Goal: Task Accomplishment & Management: Complete application form

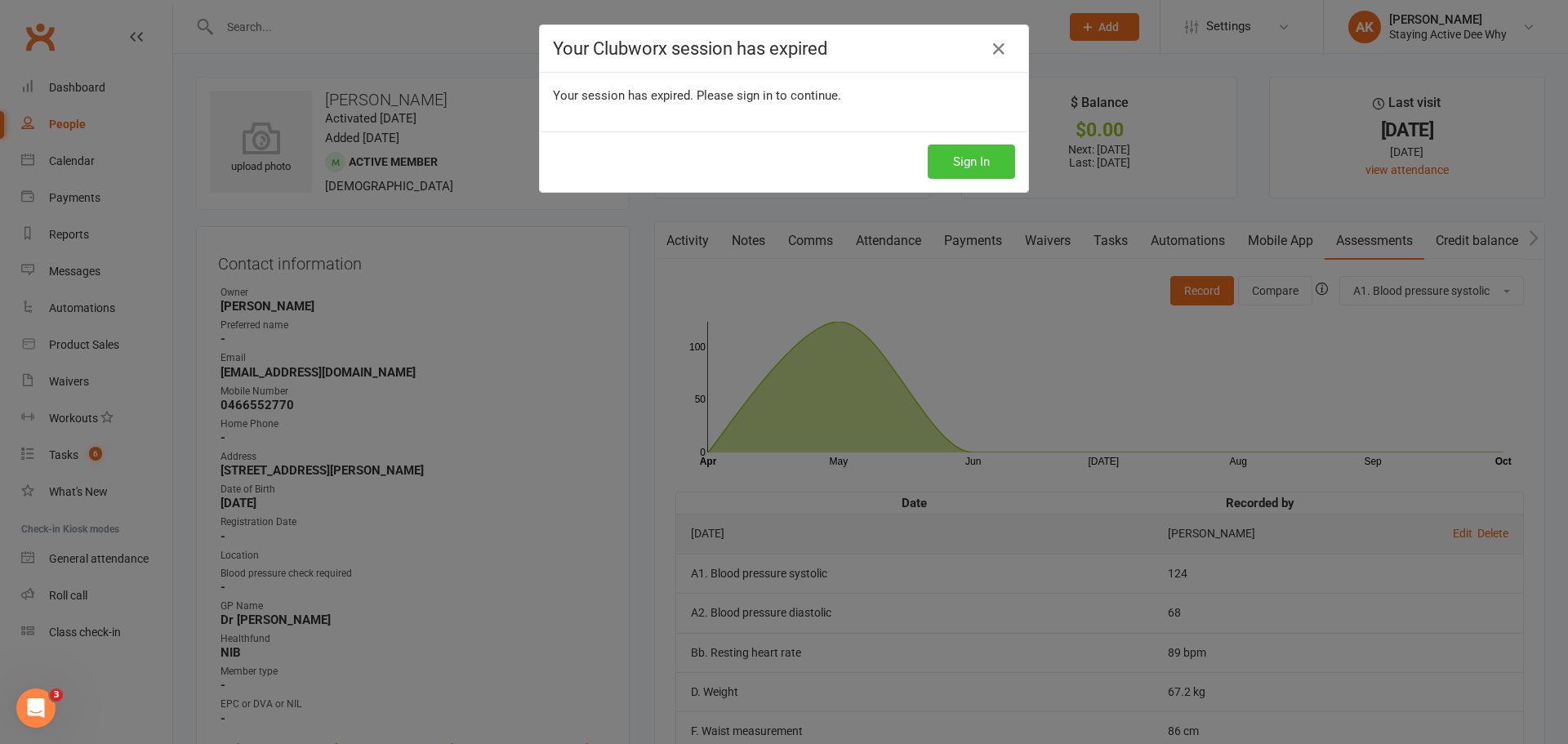
drag, startPoint x: 0, startPoint y: 0, endPoint x: 967, endPoint y: 99, distance: 972.1
click at [974, 141] on div "Sign In" at bounding box center [784, 161] width 488 height 61
click at [954, 168] on button "Sign In" at bounding box center [972, 161] width 88 height 34
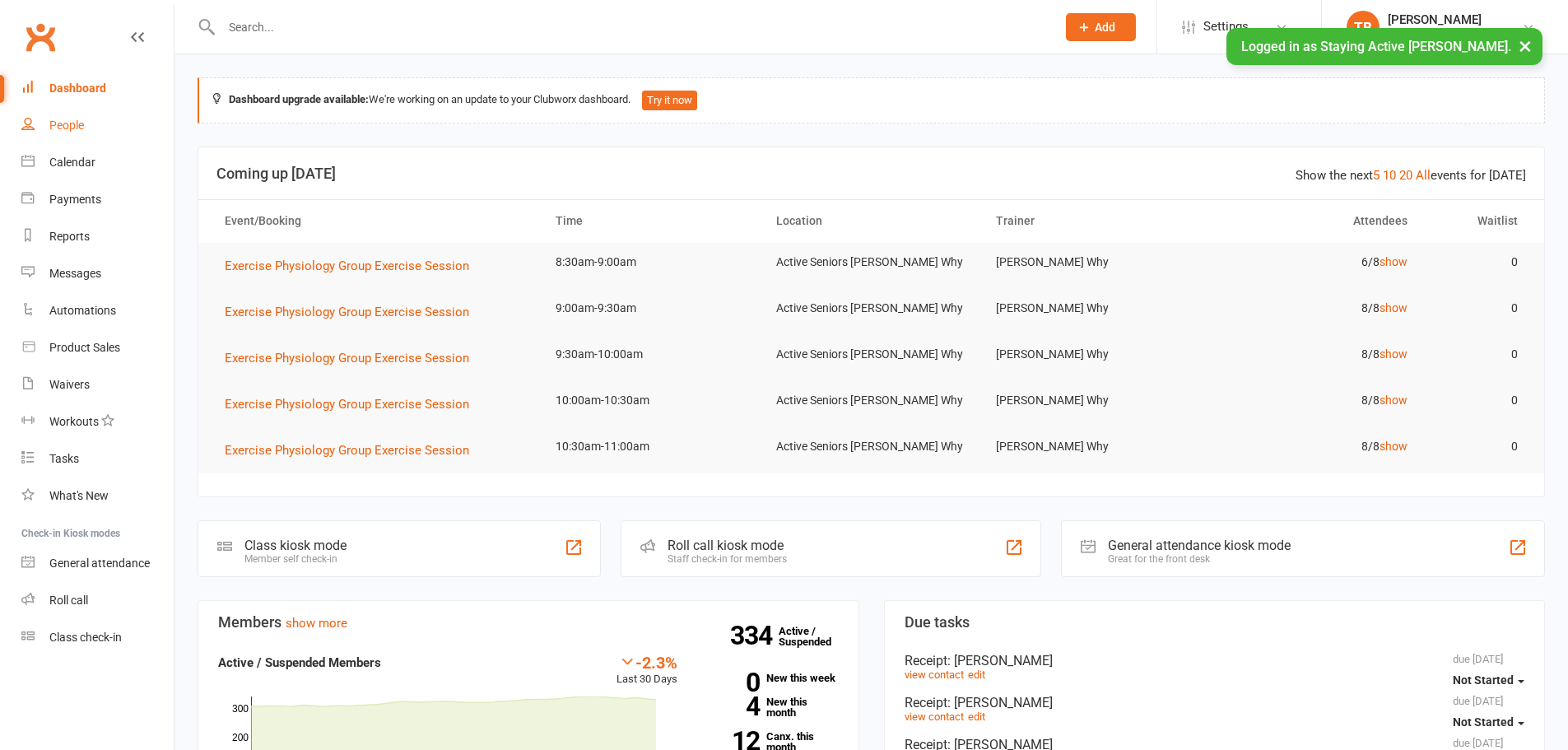
drag, startPoint x: 0, startPoint y: 0, endPoint x: 88, endPoint y: 131, distance: 157.8
click at [88, 131] on link "People" at bounding box center [98, 125] width 152 height 37
select select "100"
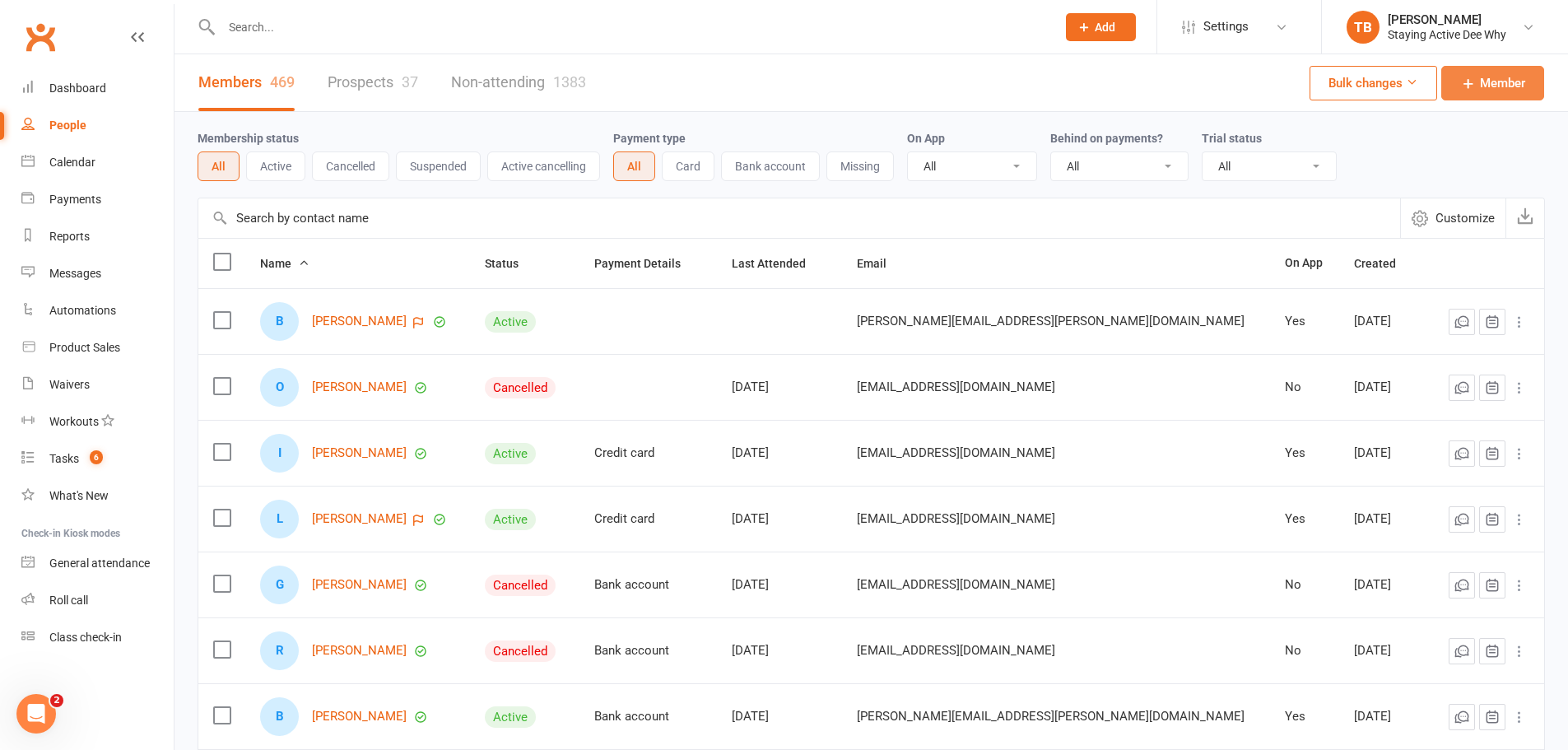
click at [1487, 89] on span "Member" at bounding box center [1502, 83] width 45 height 20
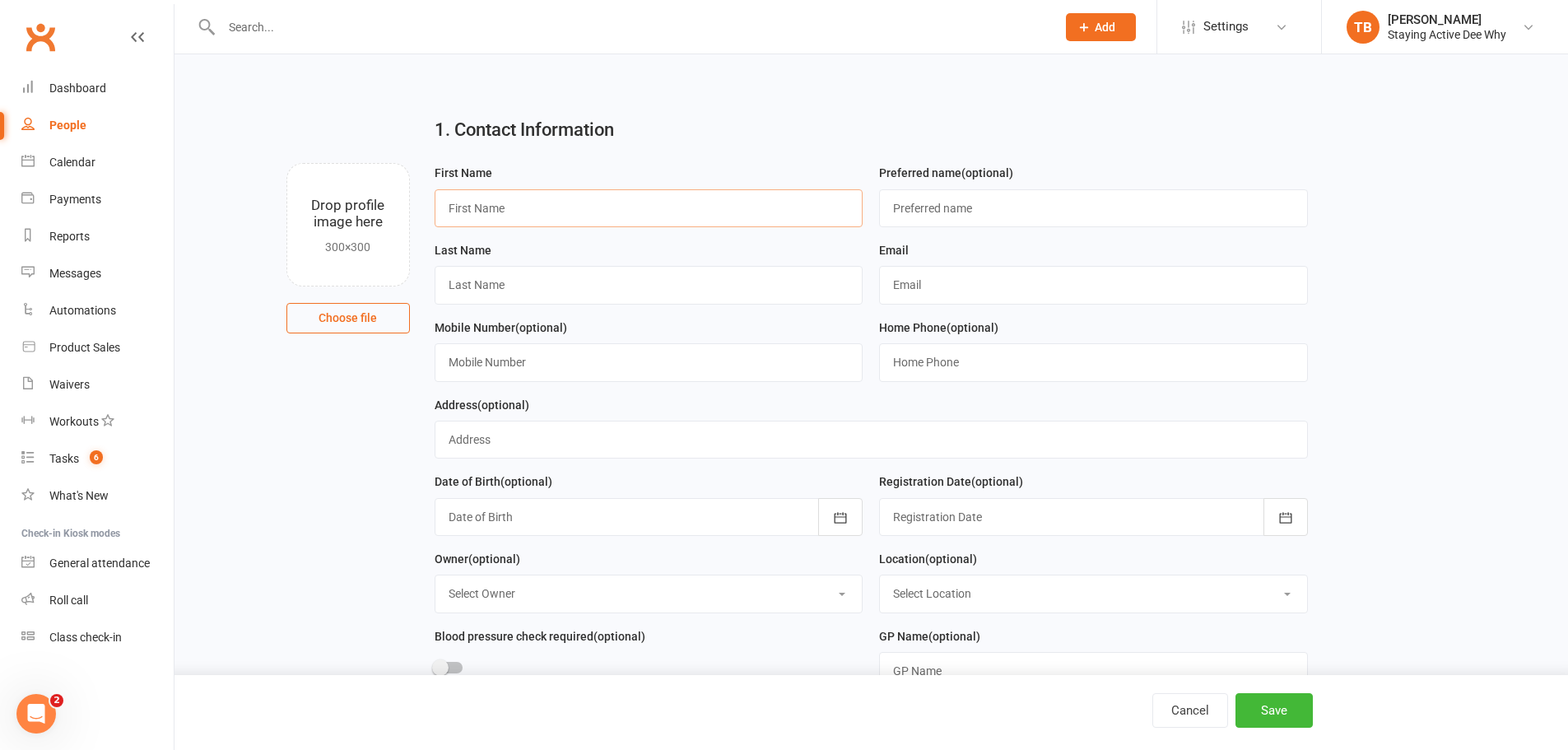
drag, startPoint x: 560, startPoint y: 197, endPoint x: 585, endPoint y: 179, distance: 30.8
click at [561, 197] on input "text" at bounding box center [649, 208] width 429 height 38
type input "[PERSON_NAME]"
drag, startPoint x: 552, startPoint y: 343, endPoint x: 537, endPoint y: 355, distance: 19.2
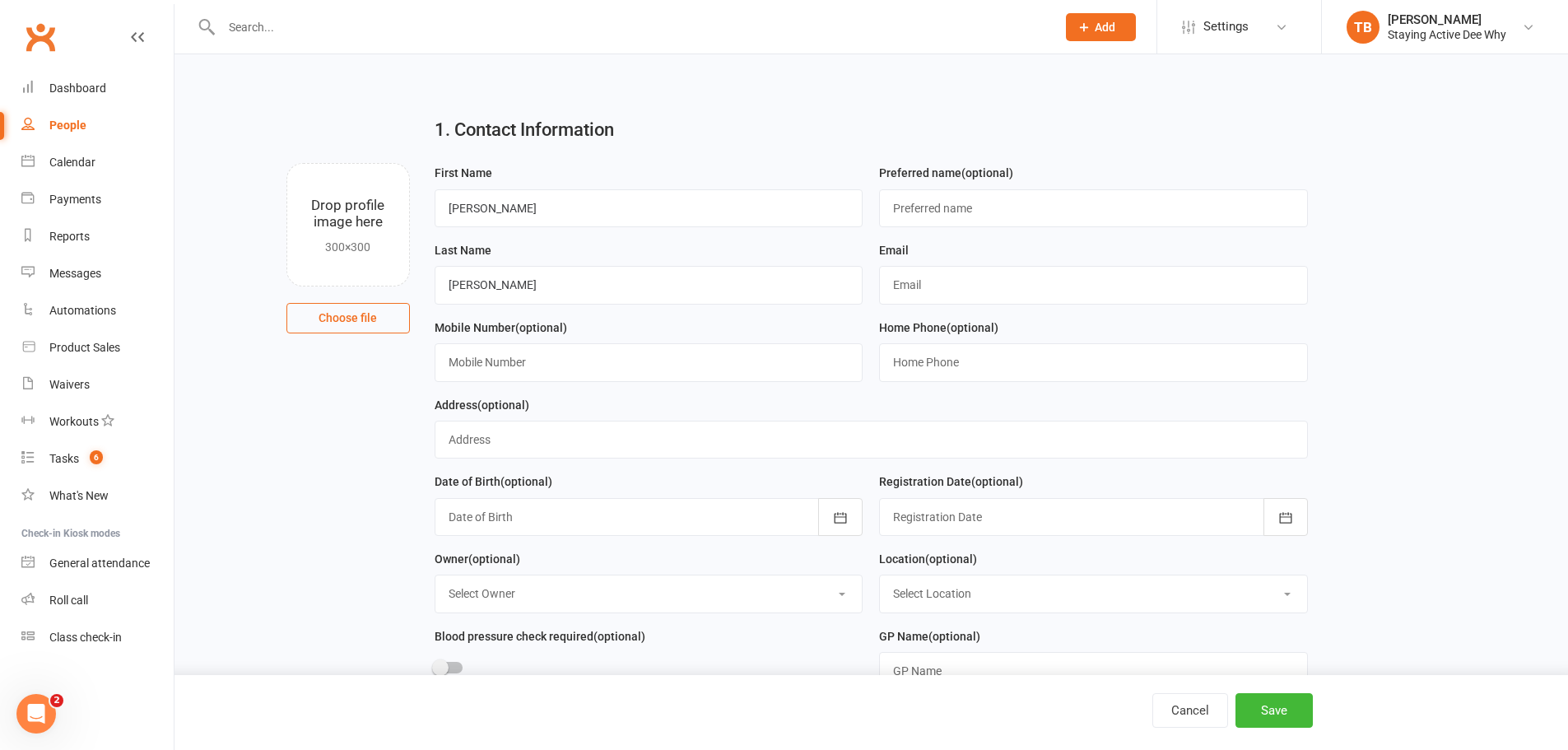
click at [539, 354] on div "Mobile Number (optional)" at bounding box center [649, 349] width 429 height 64
click at [929, 284] on input "text" at bounding box center [1093, 284] width 429 height 38
paste input "richardbauhof@yahoo.com.au"
type input "richardbauhof@yahoo.com.au"
click at [1291, 708] on button "Save" at bounding box center [1274, 710] width 77 height 35
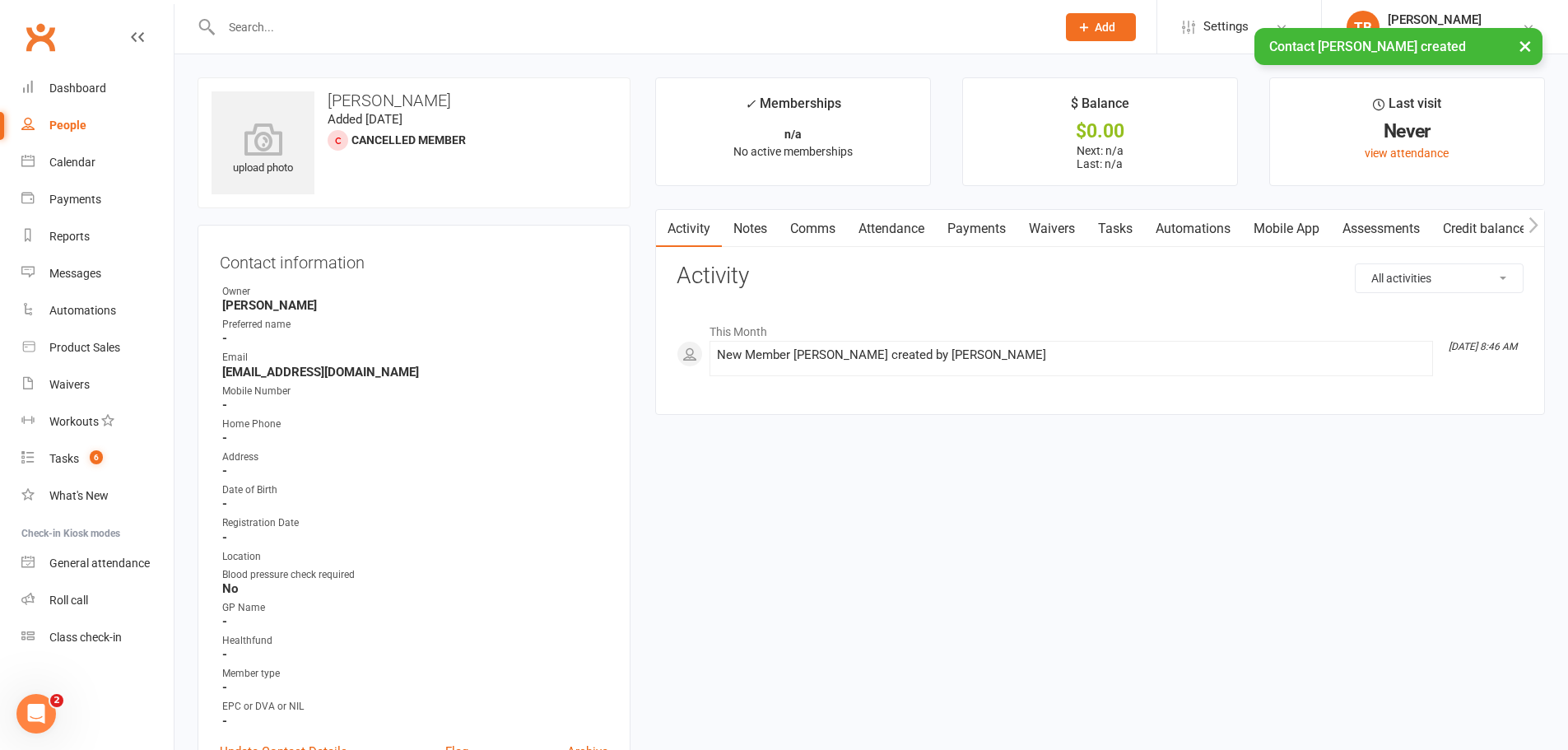
click at [1376, 226] on link "Assessments" at bounding box center [1381, 229] width 100 height 38
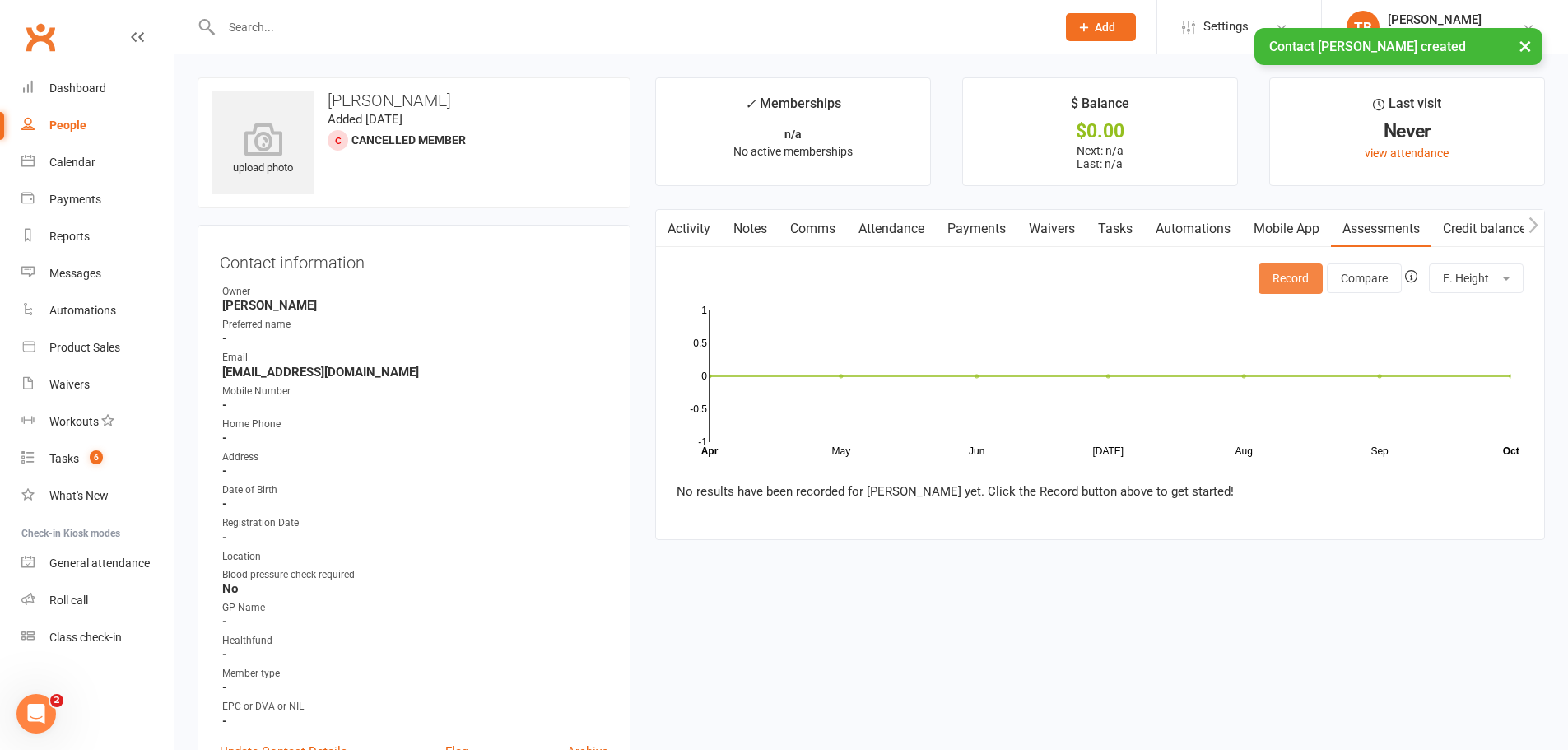
click at [1299, 282] on button "Record" at bounding box center [1290, 279] width 64 height 30
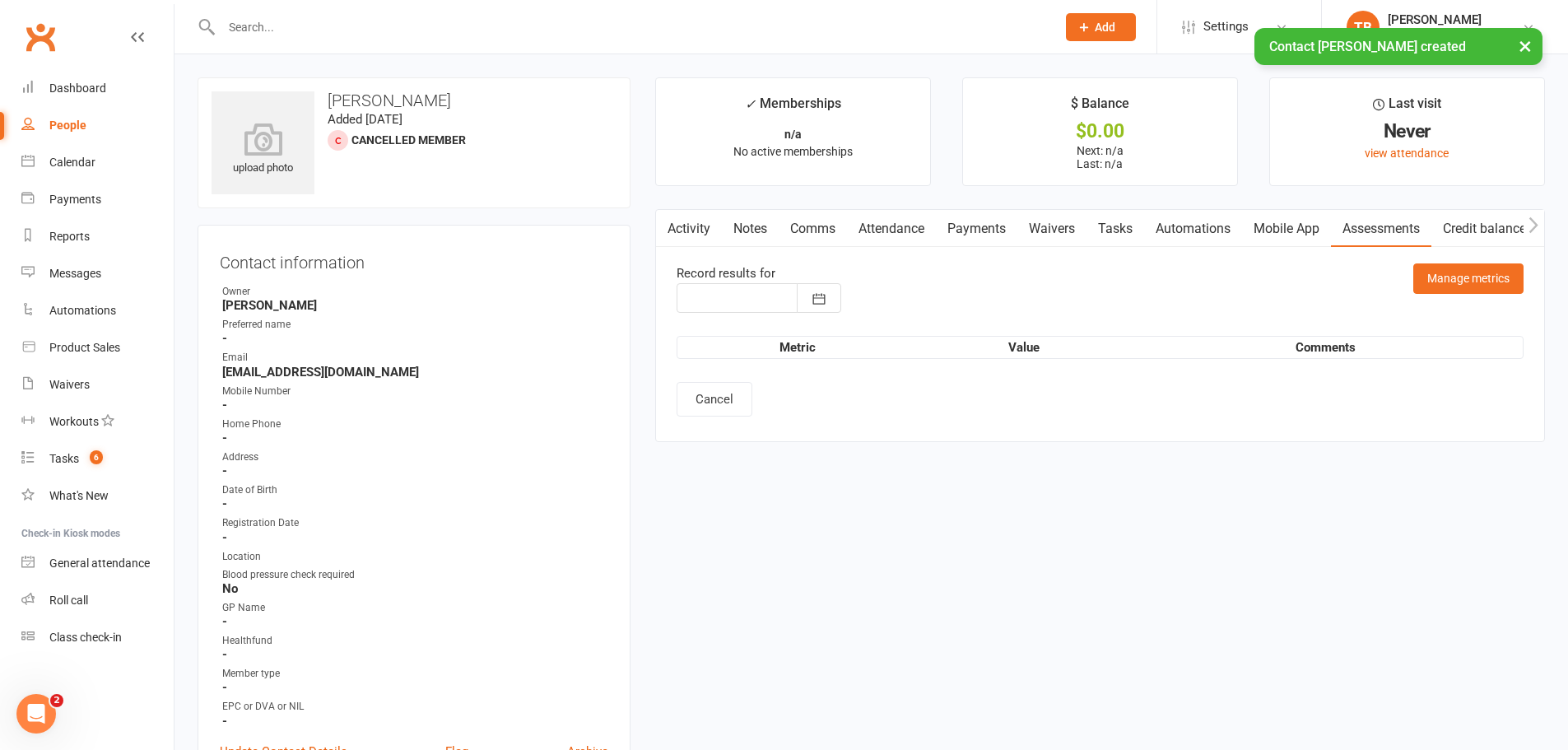
type input "13 Oct 2025"
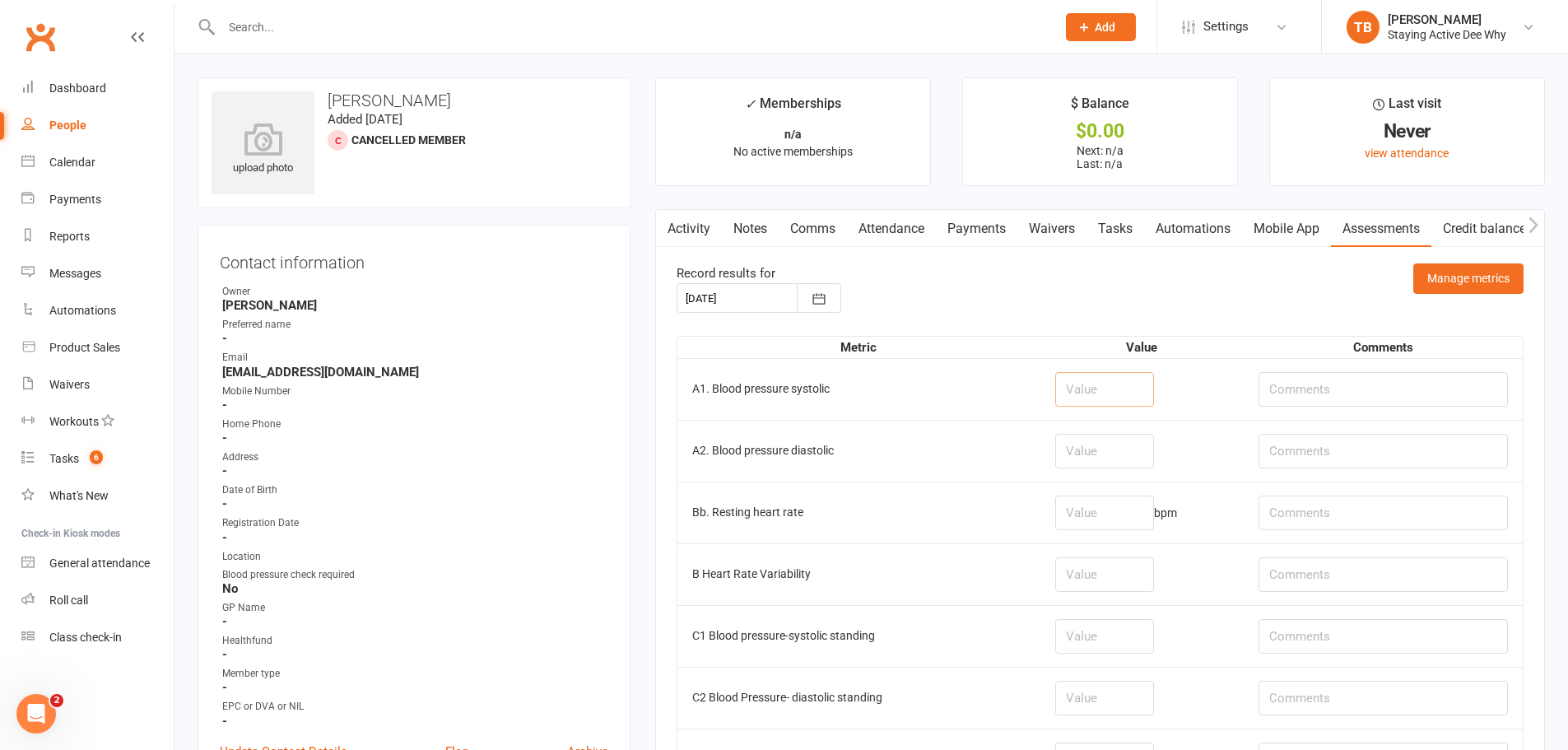
click at [1126, 387] on input "number" at bounding box center [1104, 389] width 99 height 35
type input "160"
type input "69"
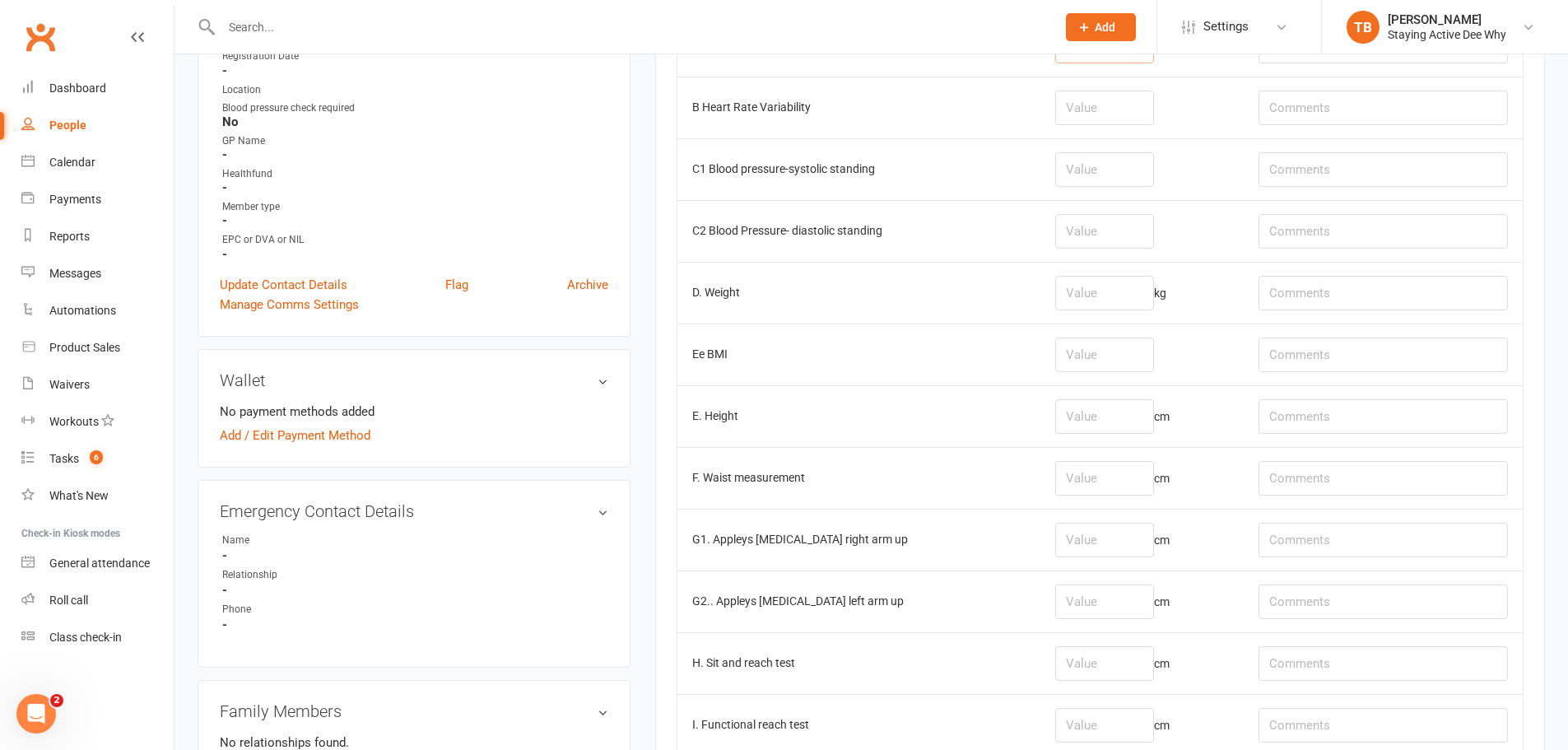
scroll to position [494, 0]
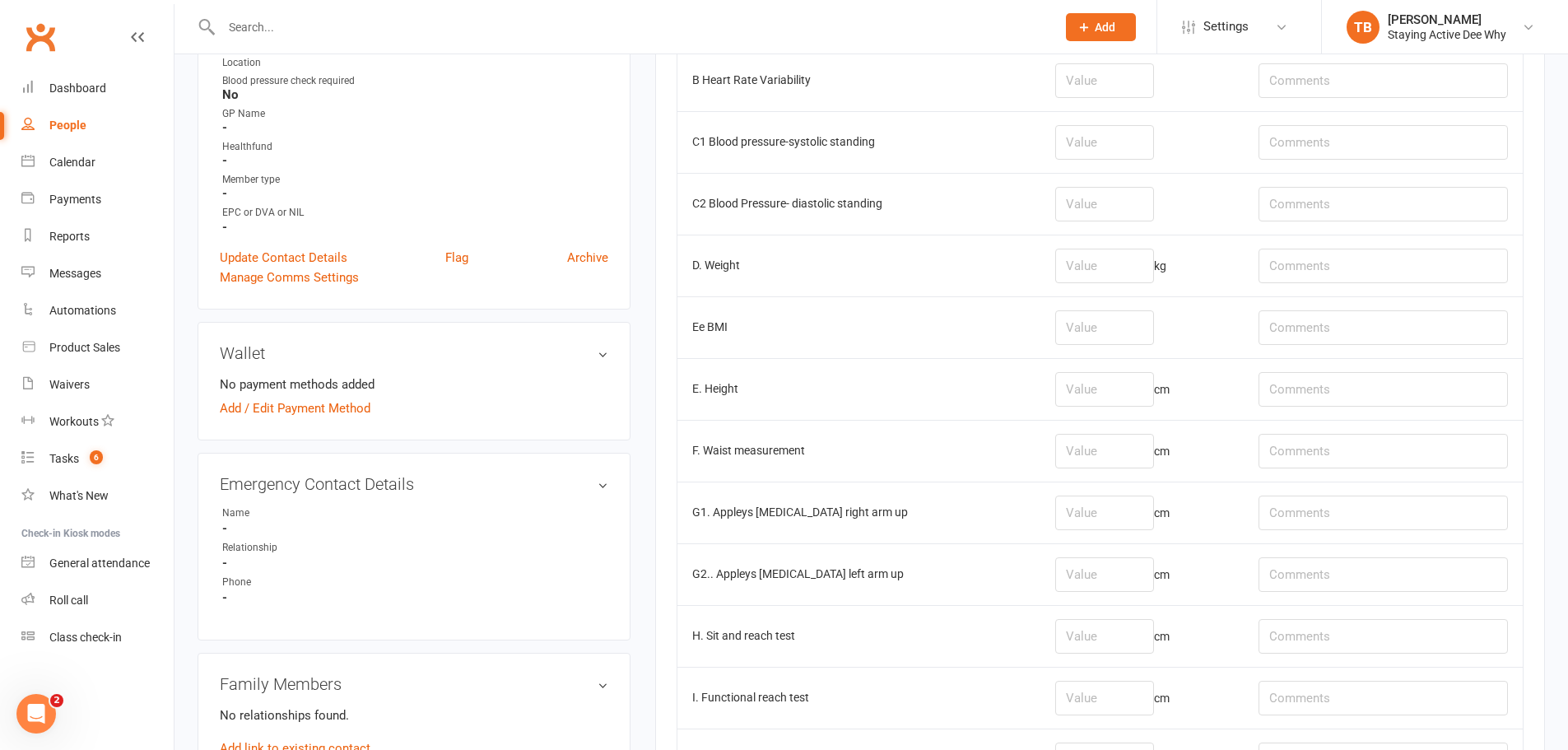
type input "66"
click at [1414, 642] on input "text" at bounding box center [1383, 635] width 250 height 35
type input "R: -18, L: -24.5"
click at [1145, 635] on input "number" at bounding box center [1104, 635] width 99 height 35
type input "-22"
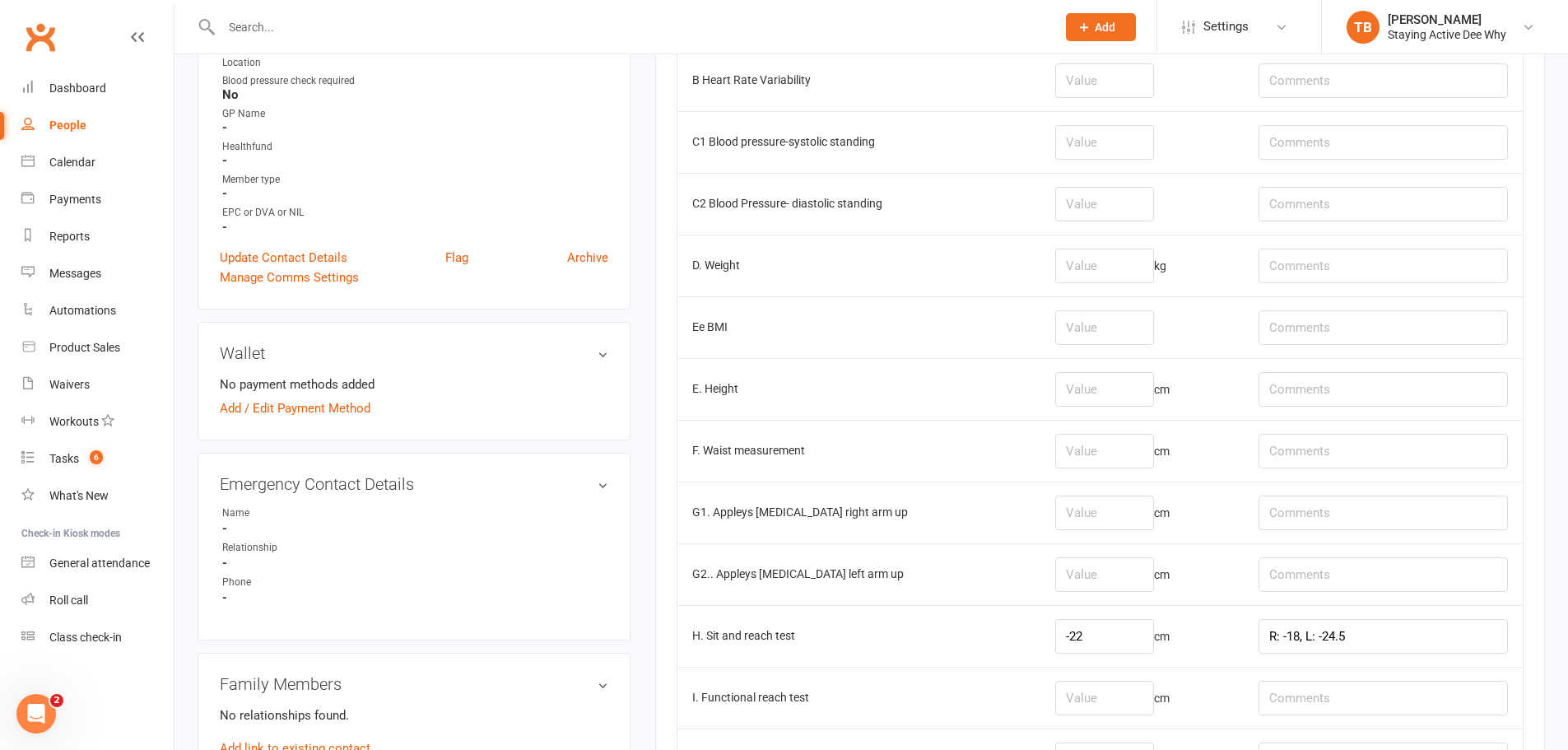
click at [967, 375] on td "E. Height" at bounding box center [858, 389] width 363 height 62
click at [1108, 502] on input "number" at bounding box center [1104, 513] width 99 height 35
type input "-20"
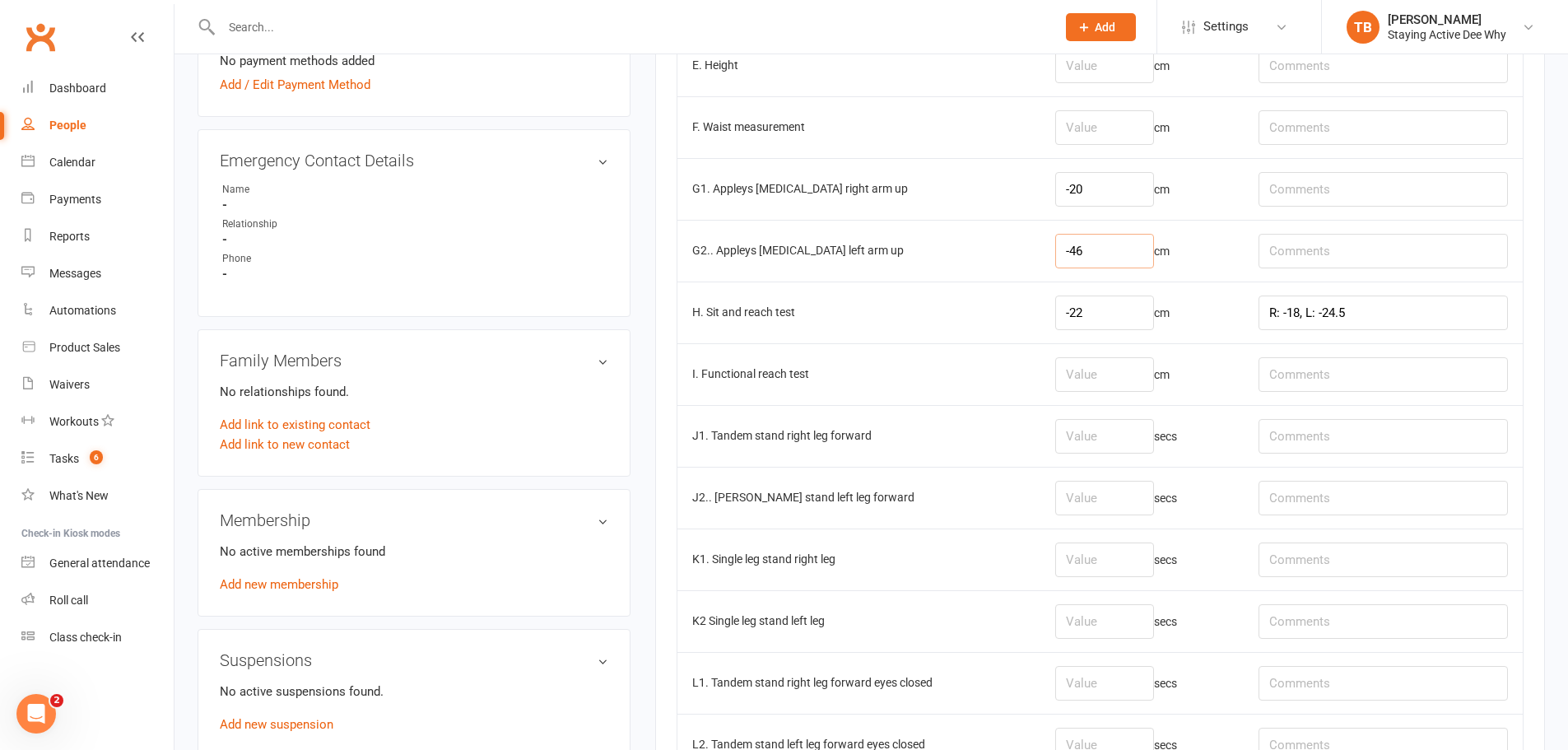
scroll to position [823, 0]
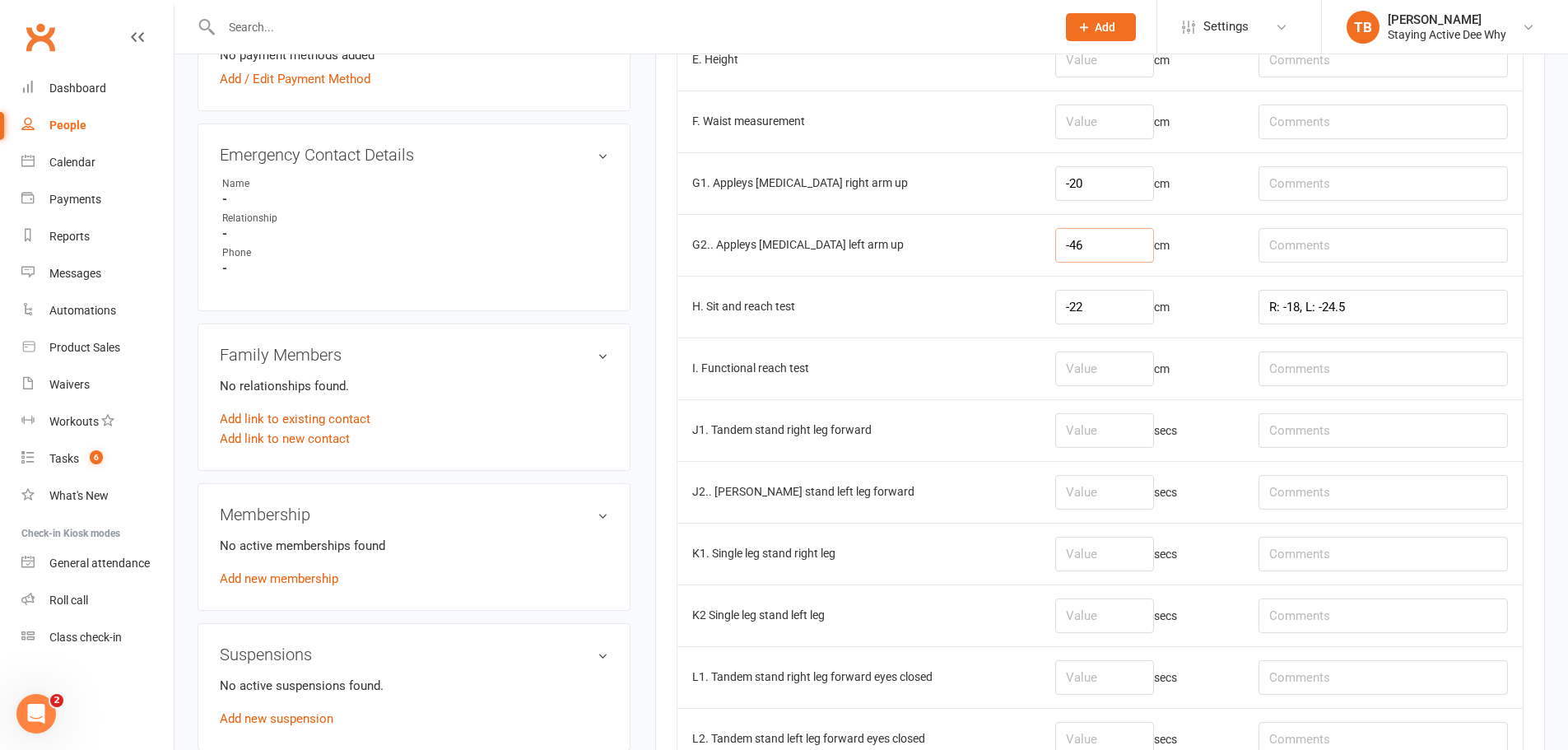
type input "-46"
click at [1123, 414] on input "number" at bounding box center [1104, 430] width 99 height 35
type input "17"
type input "7"
type input "24"
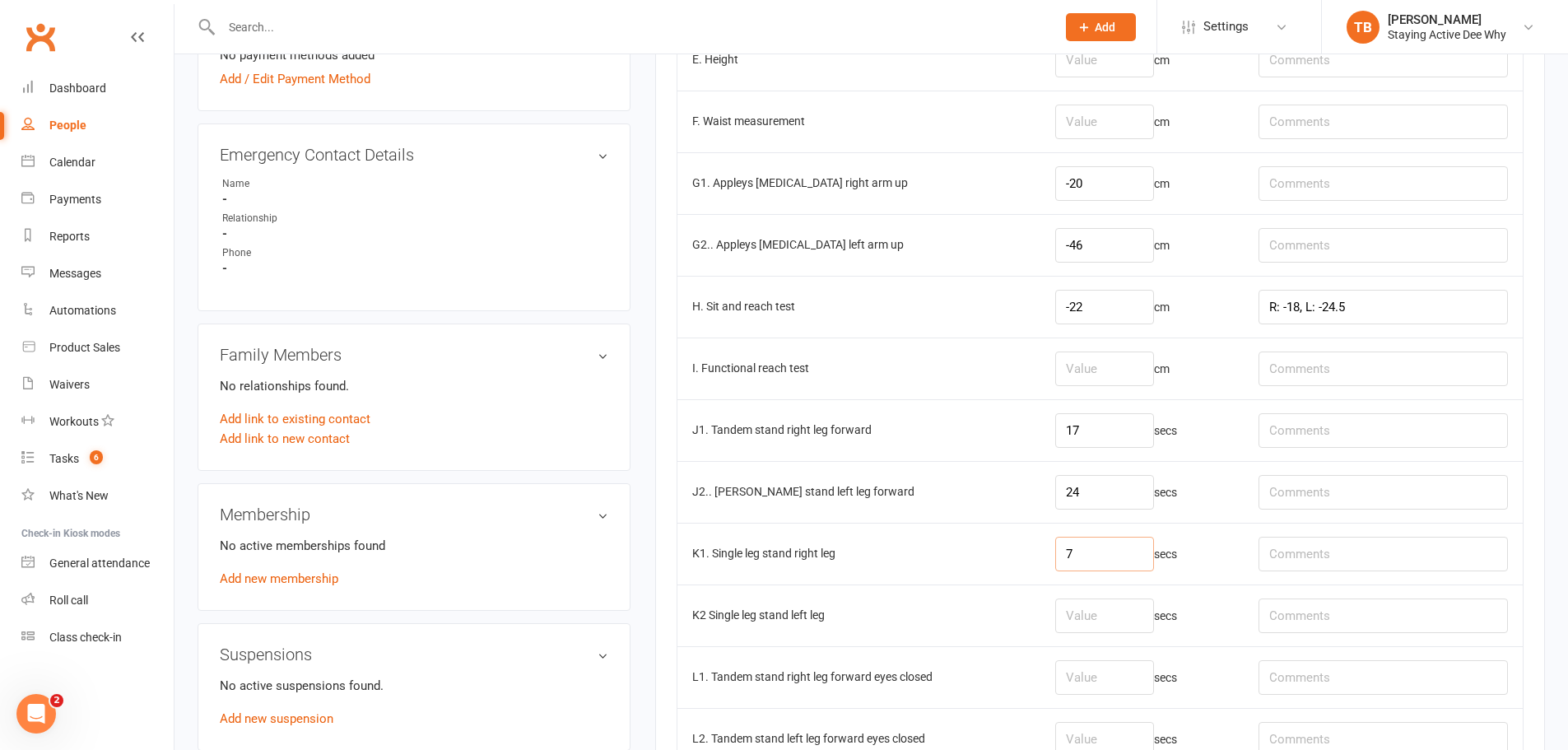
type input "7"
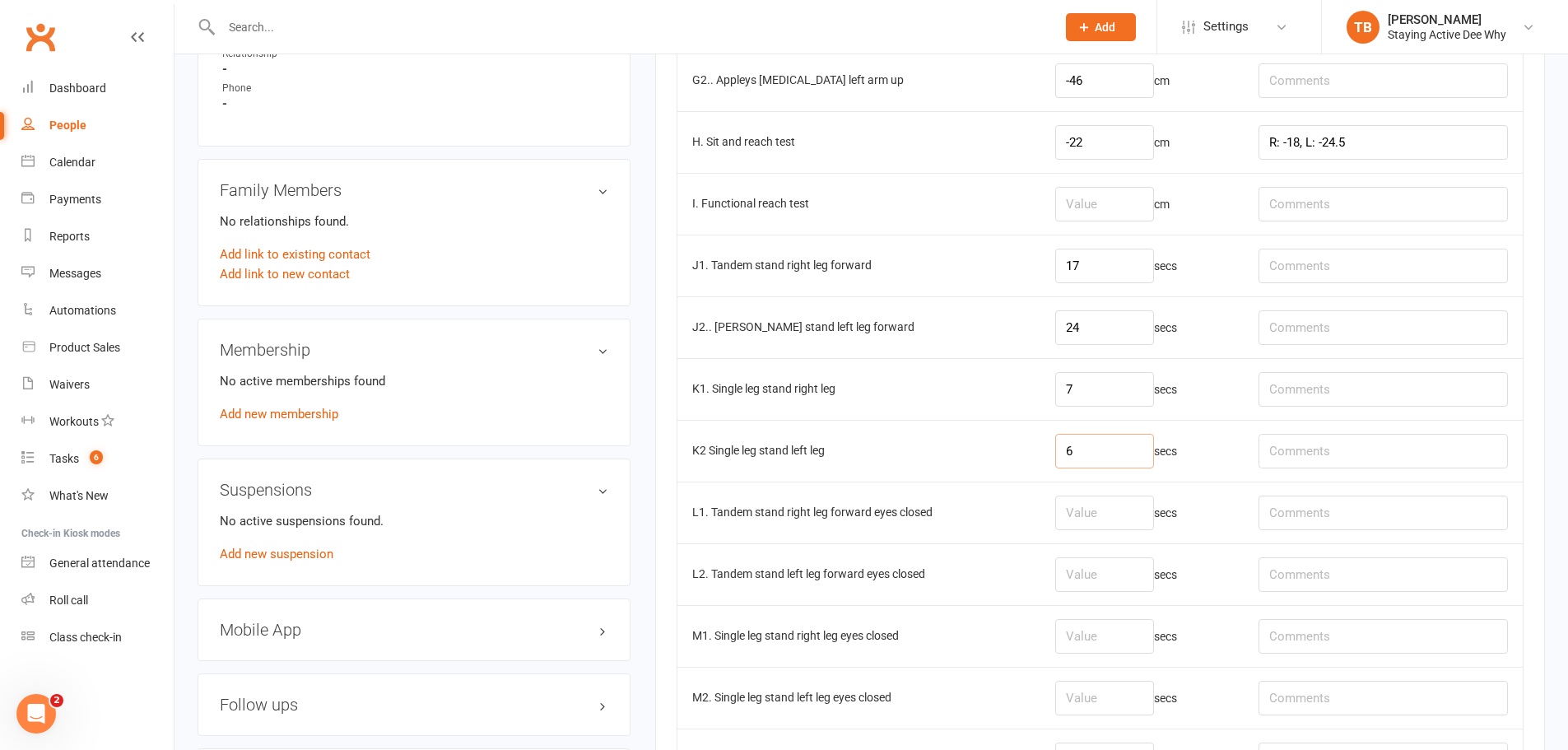
type input "6"
click at [897, 444] on td "K2 Single leg stand left leg" at bounding box center [858, 451] width 363 height 62
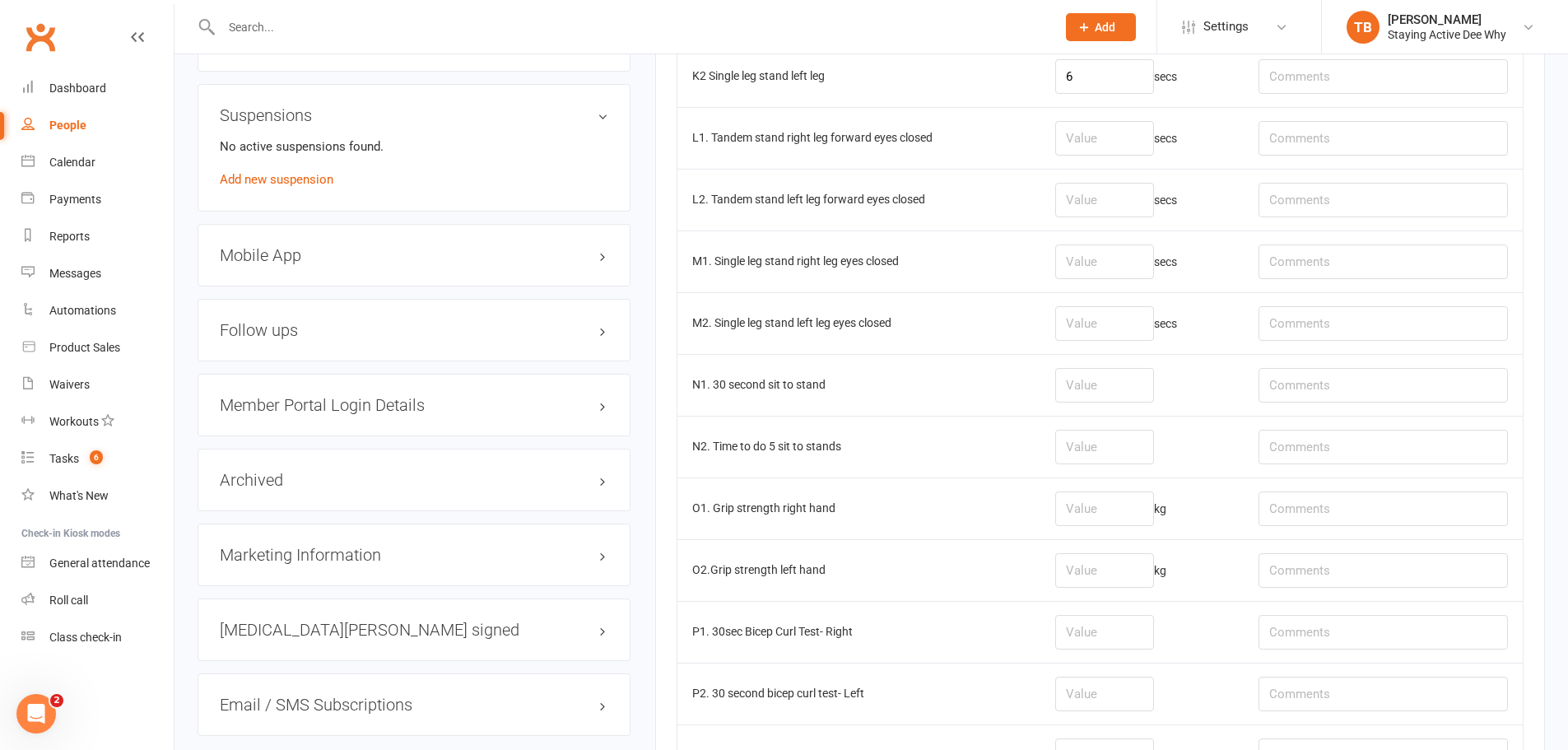
scroll to position [1399, 0]
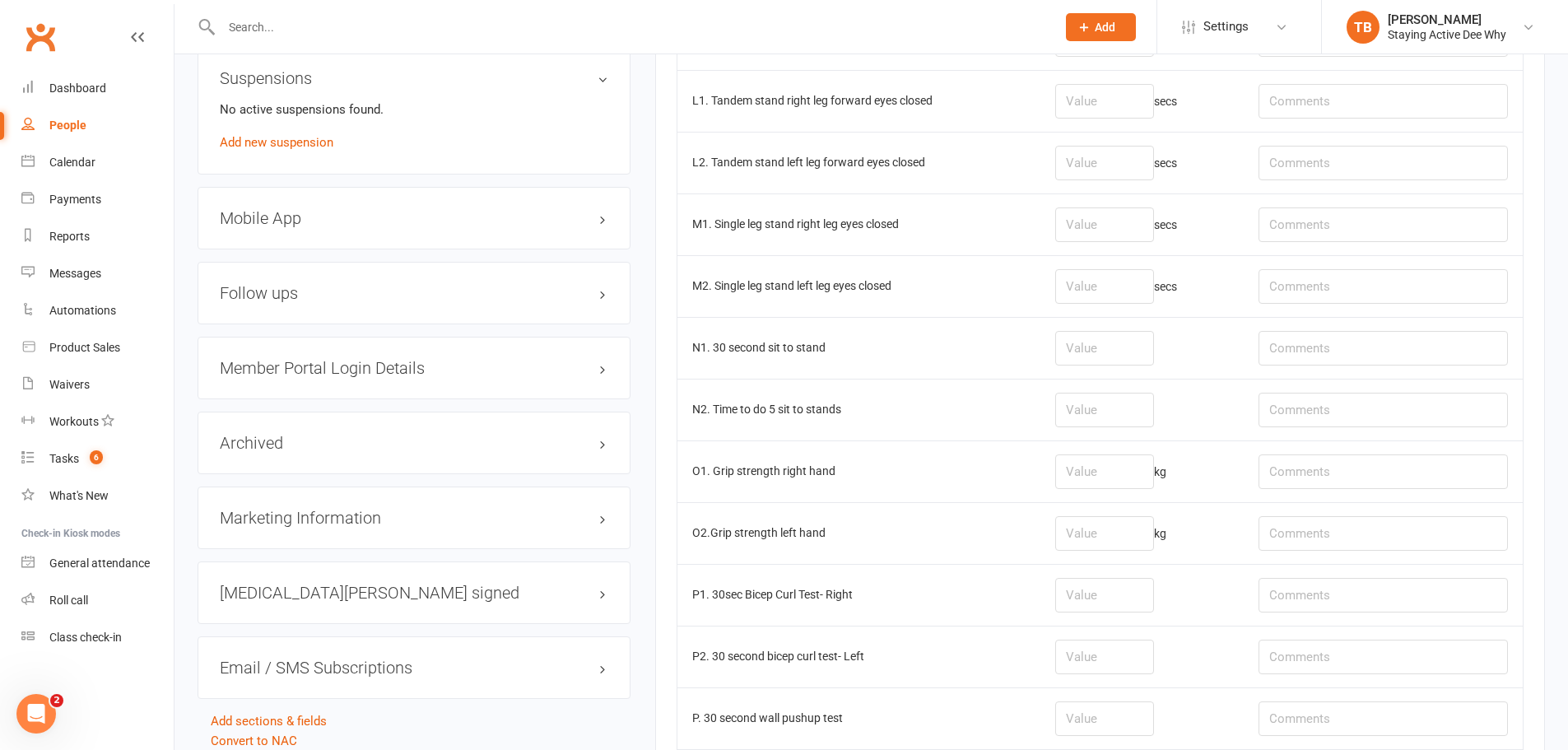
drag, startPoint x: 920, startPoint y: 417, endPoint x: 923, endPoint y: 402, distance: 15.3
click at [926, 404] on td "N2. Time to do 5 sit to stands" at bounding box center [858, 409] width 363 height 62
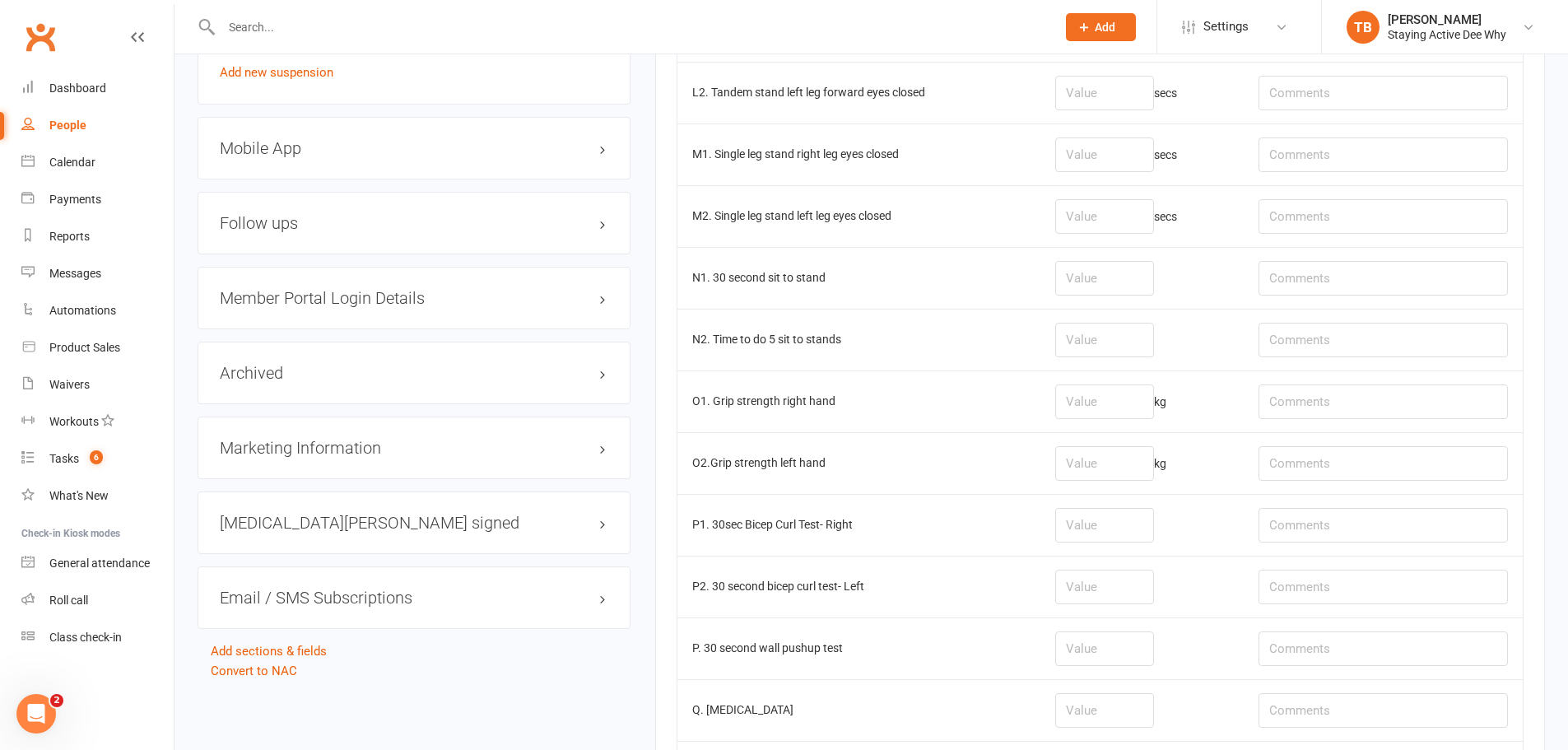
scroll to position [1564, 0]
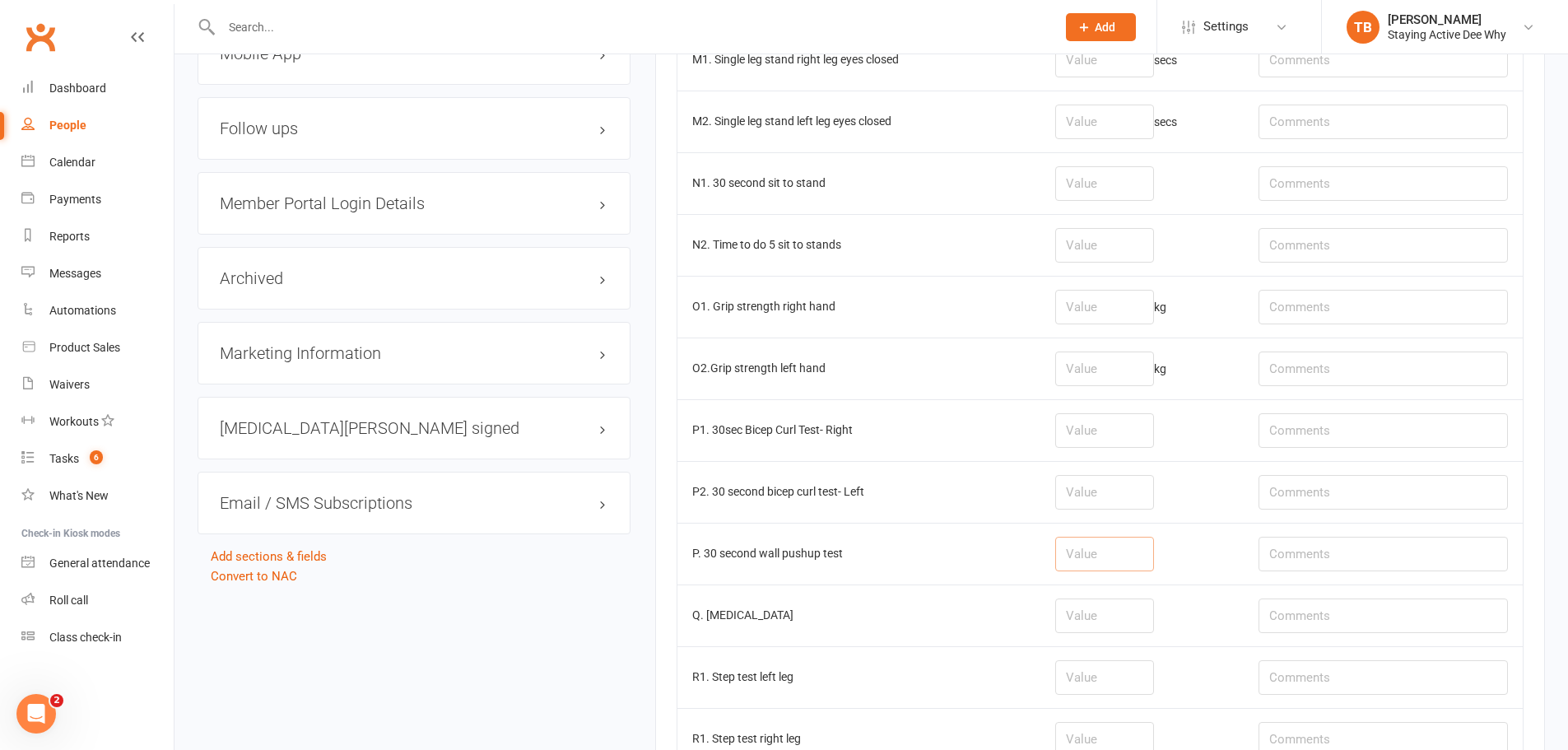
click at [1135, 566] on input "number" at bounding box center [1104, 554] width 99 height 35
type input "11"
click at [1084, 191] on input "number" at bounding box center [1104, 183] width 99 height 35
click at [1134, 166] on td at bounding box center [1142, 183] width 204 height 62
click at [1131, 176] on input "number" at bounding box center [1104, 183] width 99 height 35
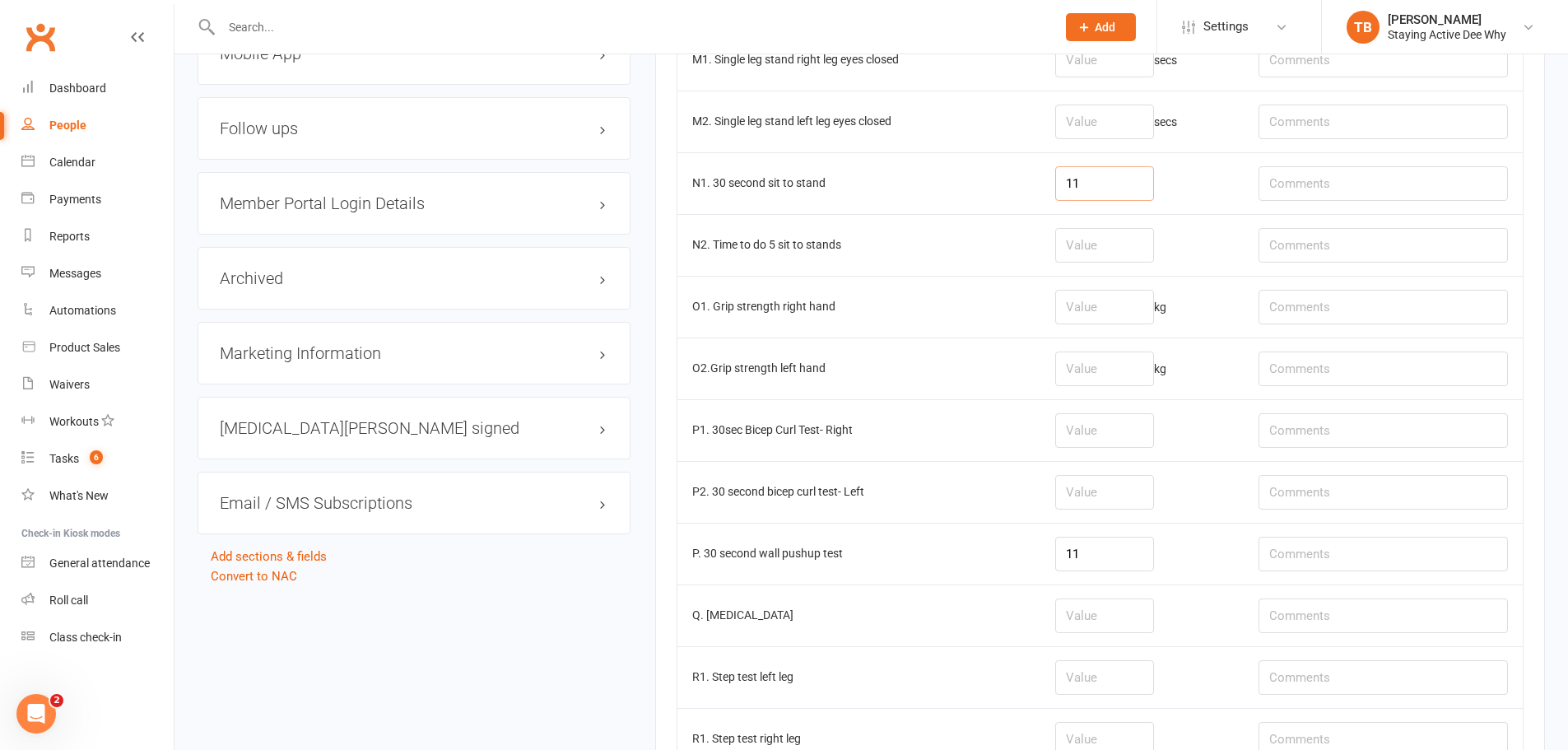
type input "11"
click at [1330, 185] on input "text" at bounding box center [1383, 183] width 250 height 35
type input "good form"
click at [1218, 443] on td at bounding box center [1142, 430] width 204 height 62
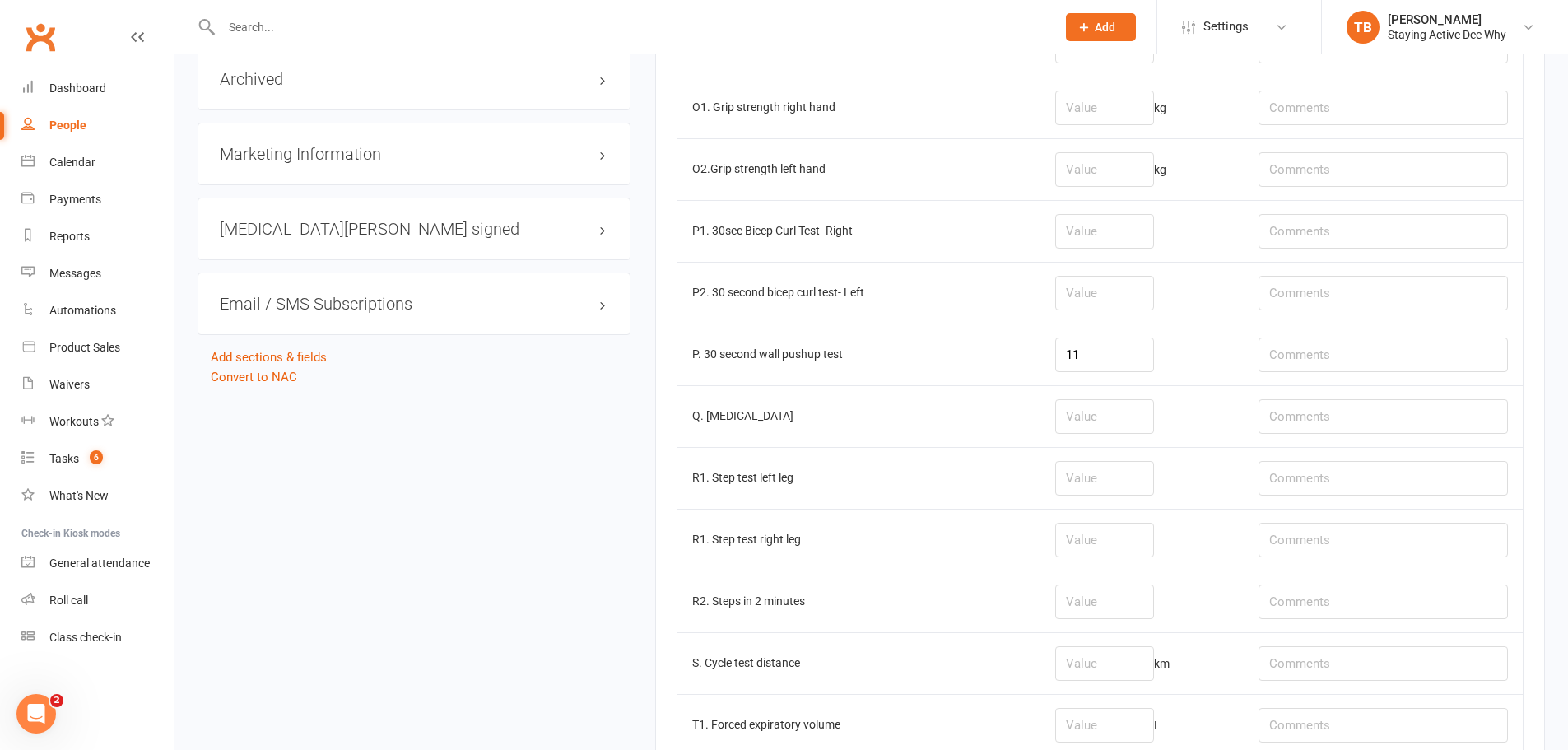
scroll to position [1728, 0]
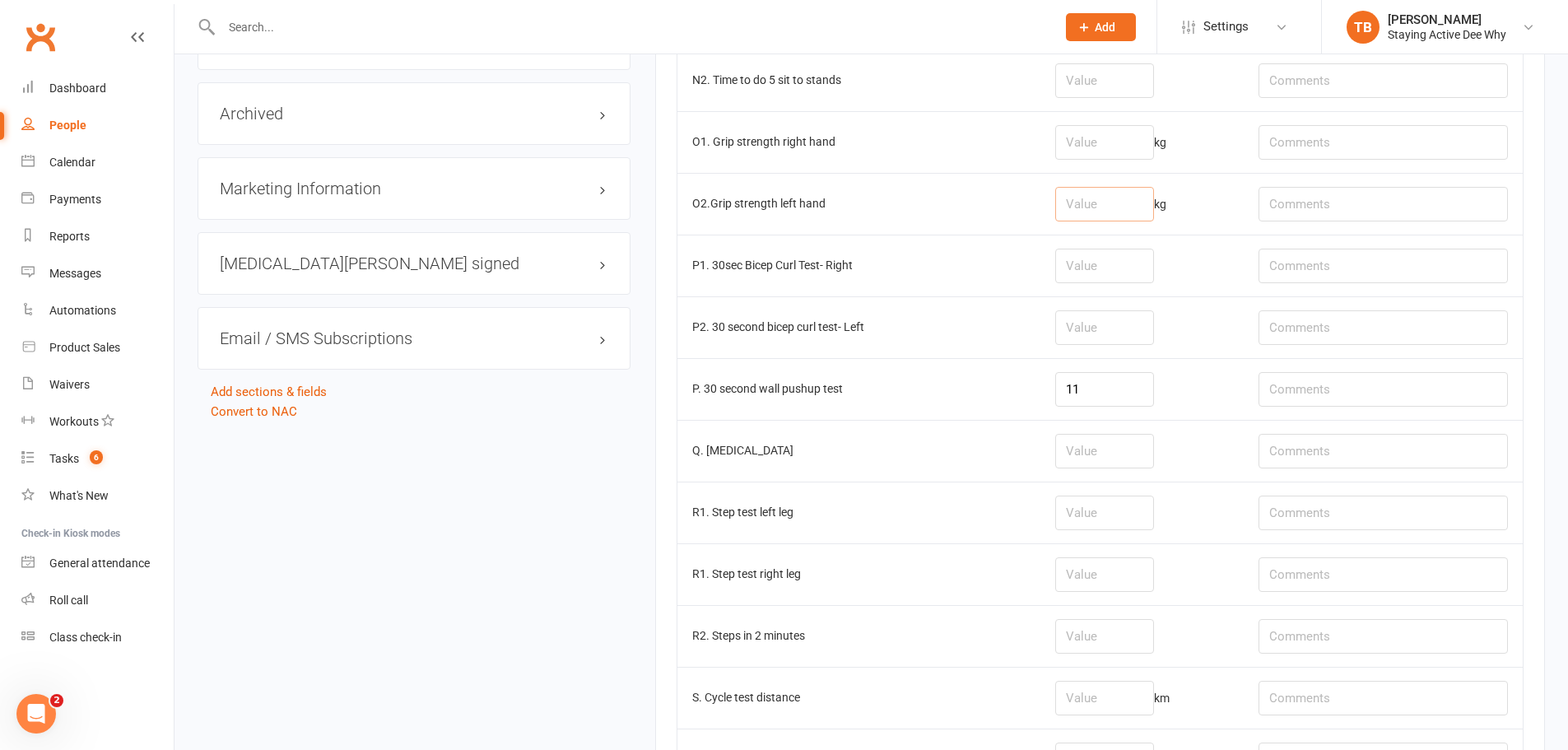
click at [1117, 198] on input "number" at bounding box center [1104, 204] width 99 height 35
drag, startPoint x: 1090, startPoint y: 130, endPoint x: 1097, endPoint y: 121, distance: 11.4
click at [1091, 128] on input "number" at bounding box center [1104, 142] width 99 height 35
type input "26.6"
type input "20.1"
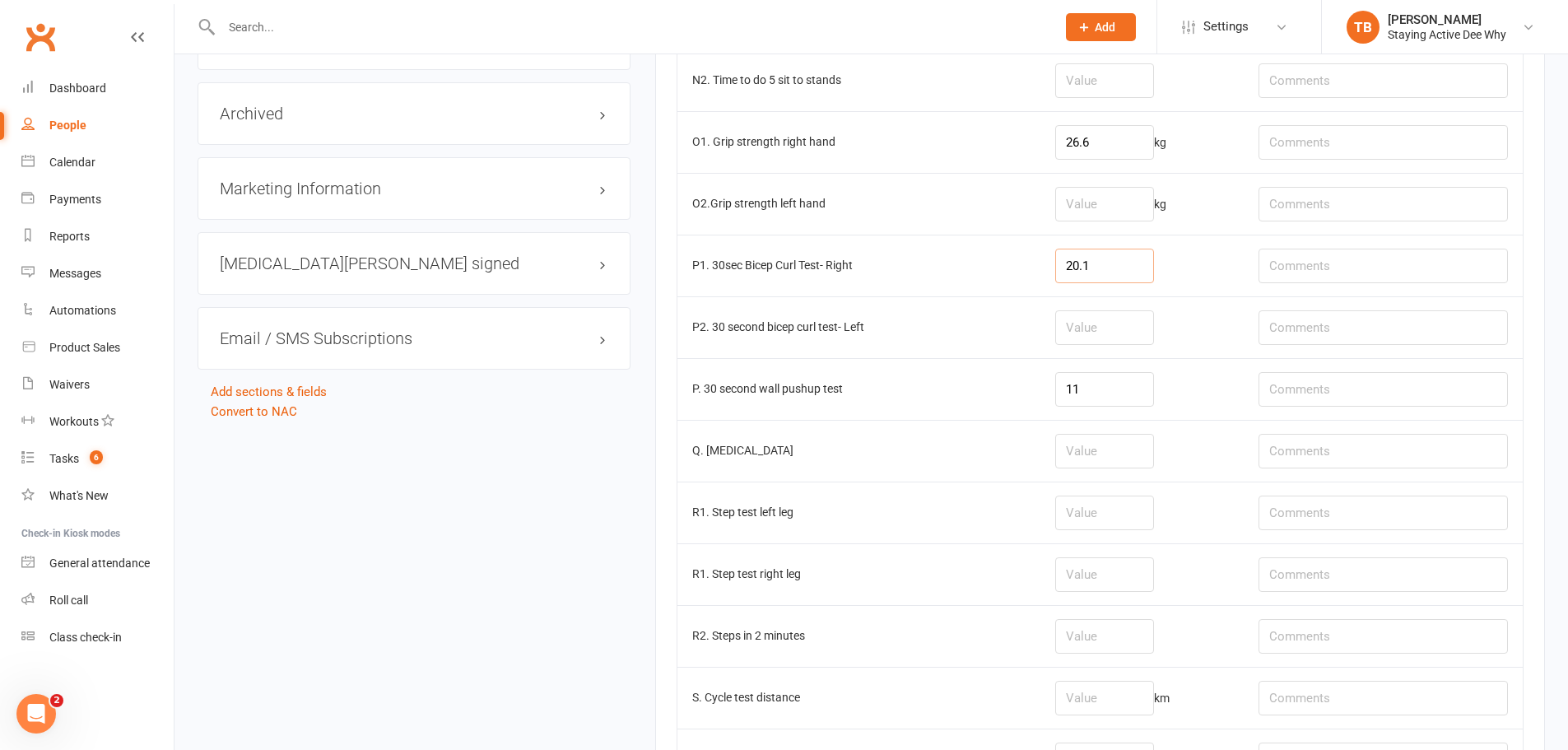
drag, startPoint x: 1119, startPoint y: 258, endPoint x: 994, endPoint y: 237, distance: 126.8
click at [999, 240] on tr "P1. 30sec Bicep Curl Test- Right 20.1" at bounding box center [1099, 266] width 845 height 62
click at [1108, 202] on input "number" at bounding box center [1104, 204] width 99 height 35
paste input "20.1"
drag, startPoint x: 1108, startPoint y: 202, endPoint x: 1172, endPoint y: 119, distance: 104.8
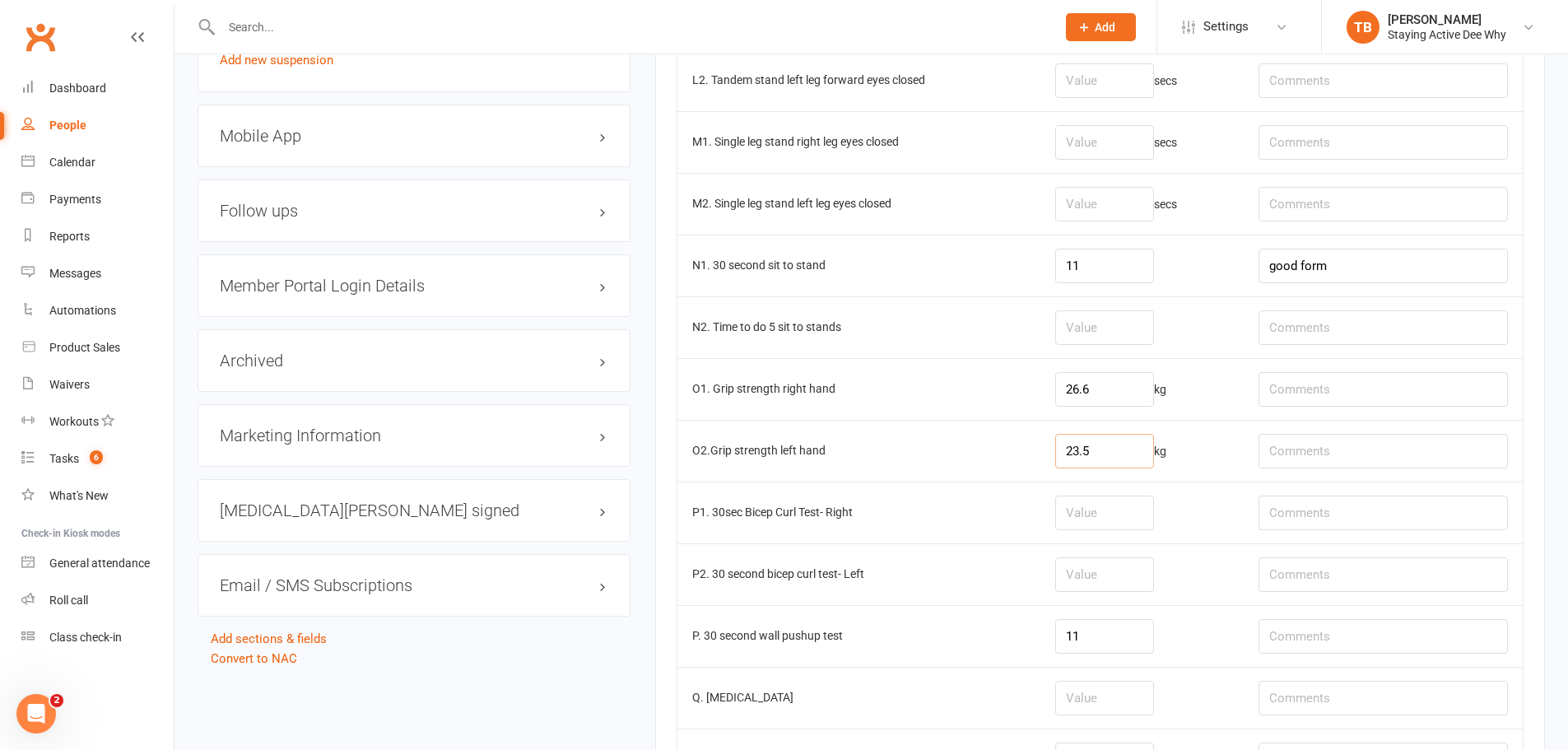
scroll to position [1564, 0]
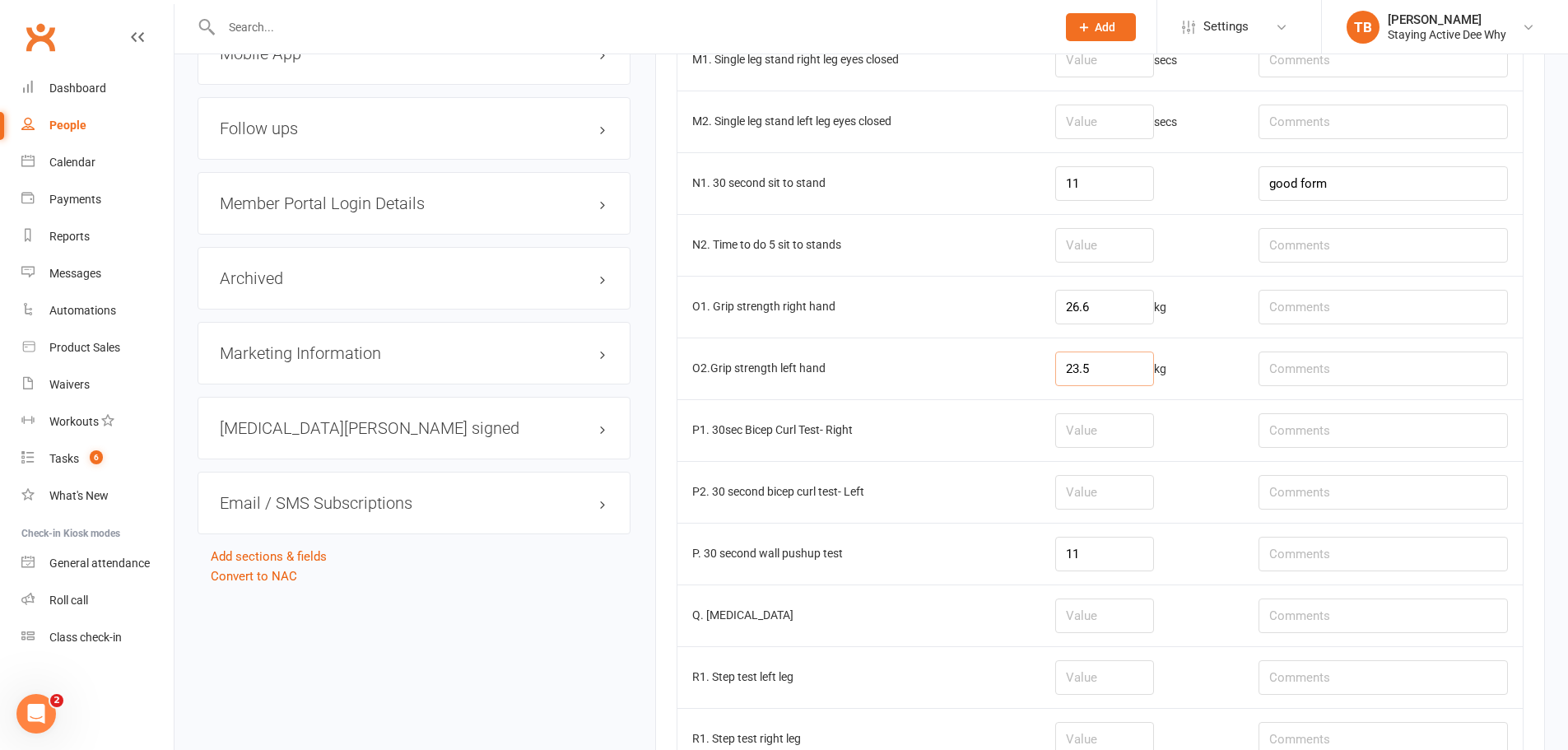
type input "23.5"
click at [945, 423] on td "P1. 30sec Bicep Curl Test- Right" at bounding box center [858, 430] width 363 height 62
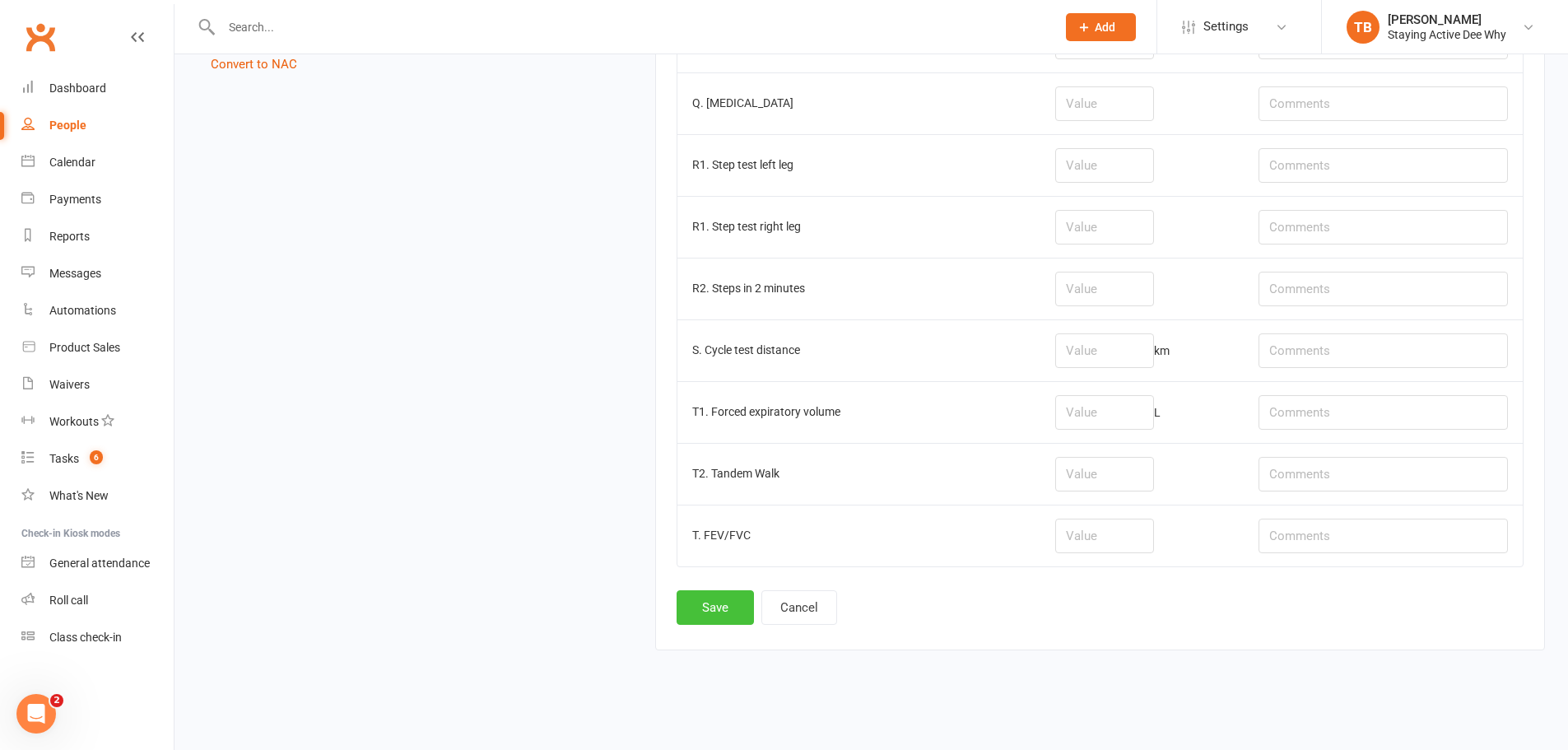
scroll to position [2080, 0]
click at [744, 597] on button "Save" at bounding box center [715, 602] width 77 height 35
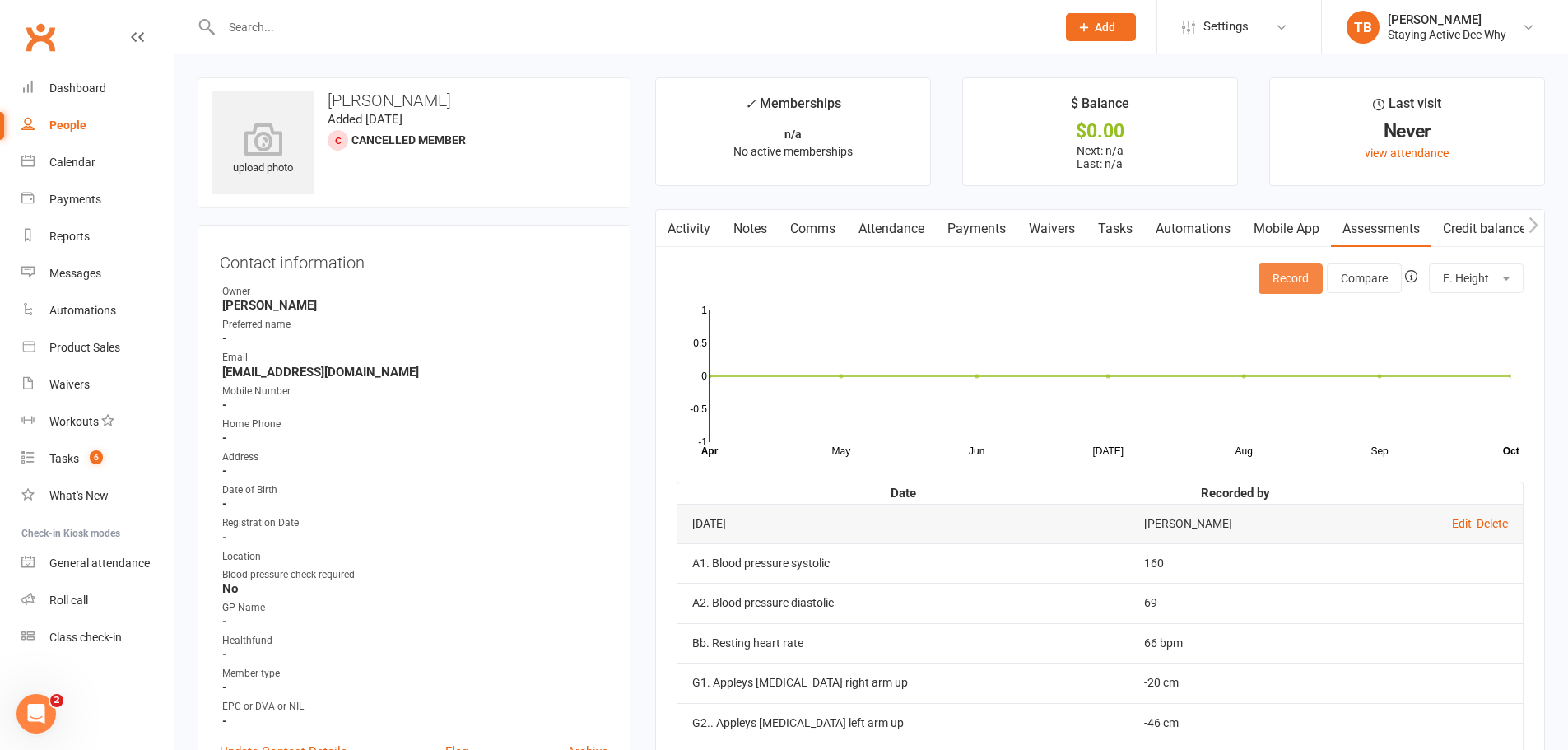
click at [1302, 277] on button "Record" at bounding box center [1290, 279] width 64 height 30
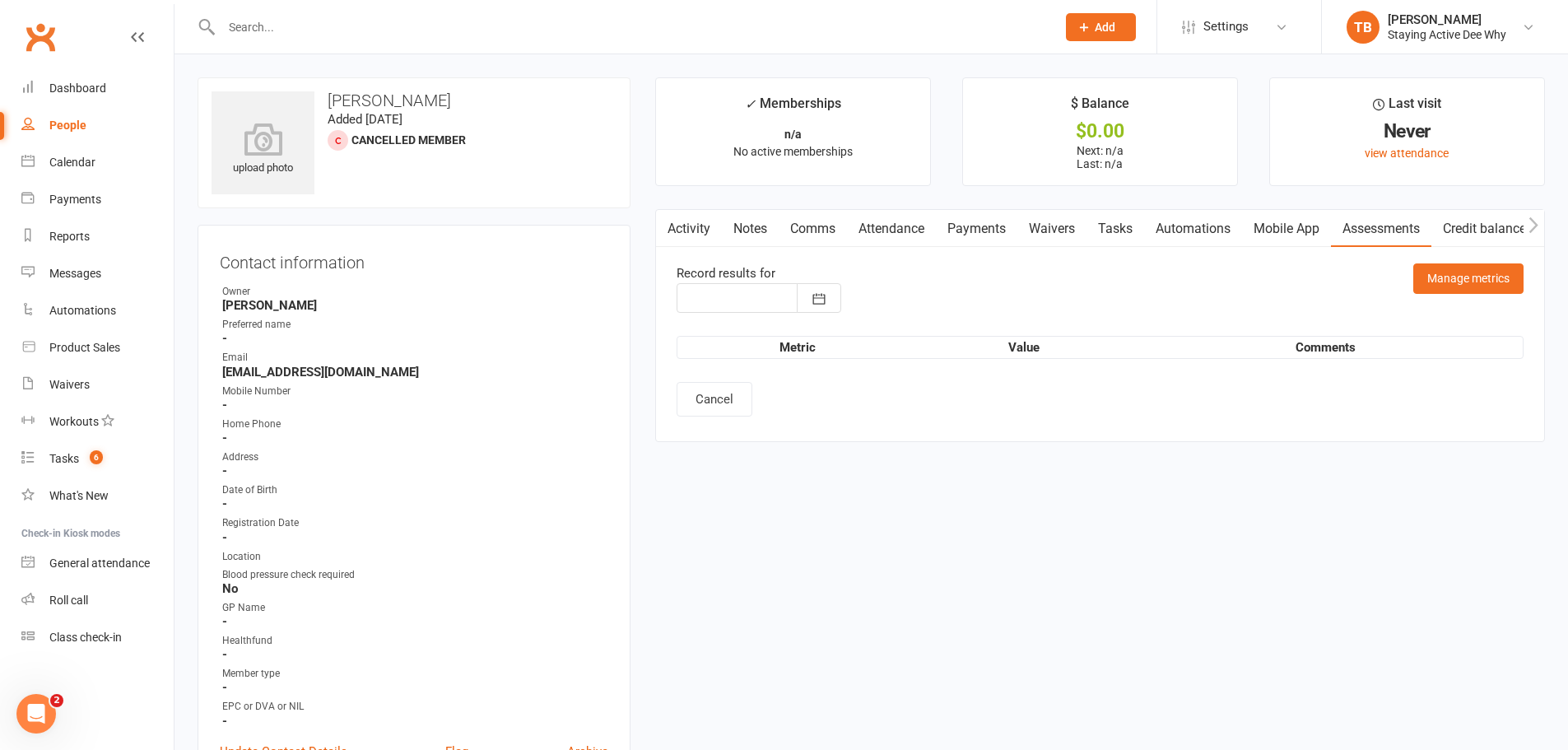
type input "13 Oct 2025"
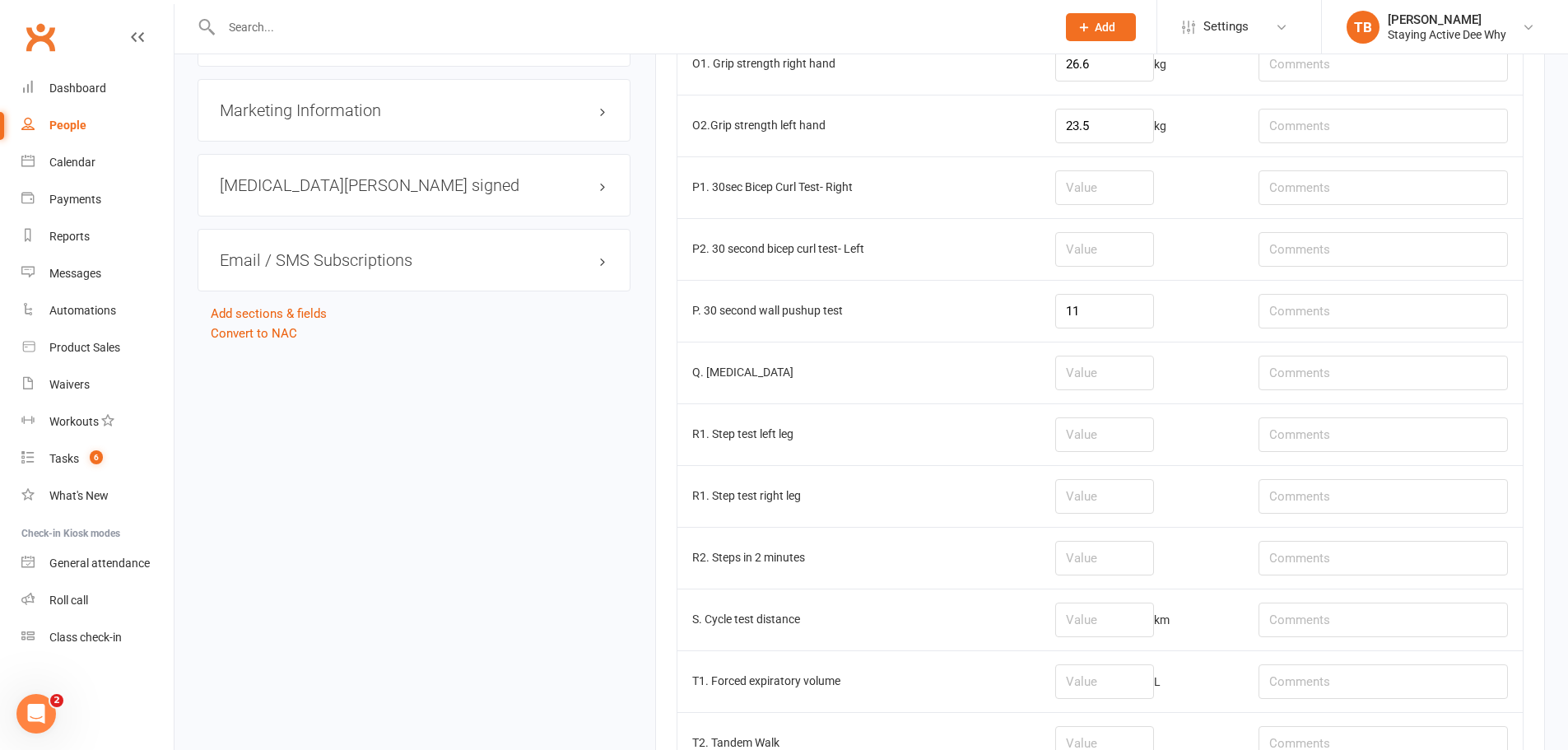
scroll to position [1892, 0]
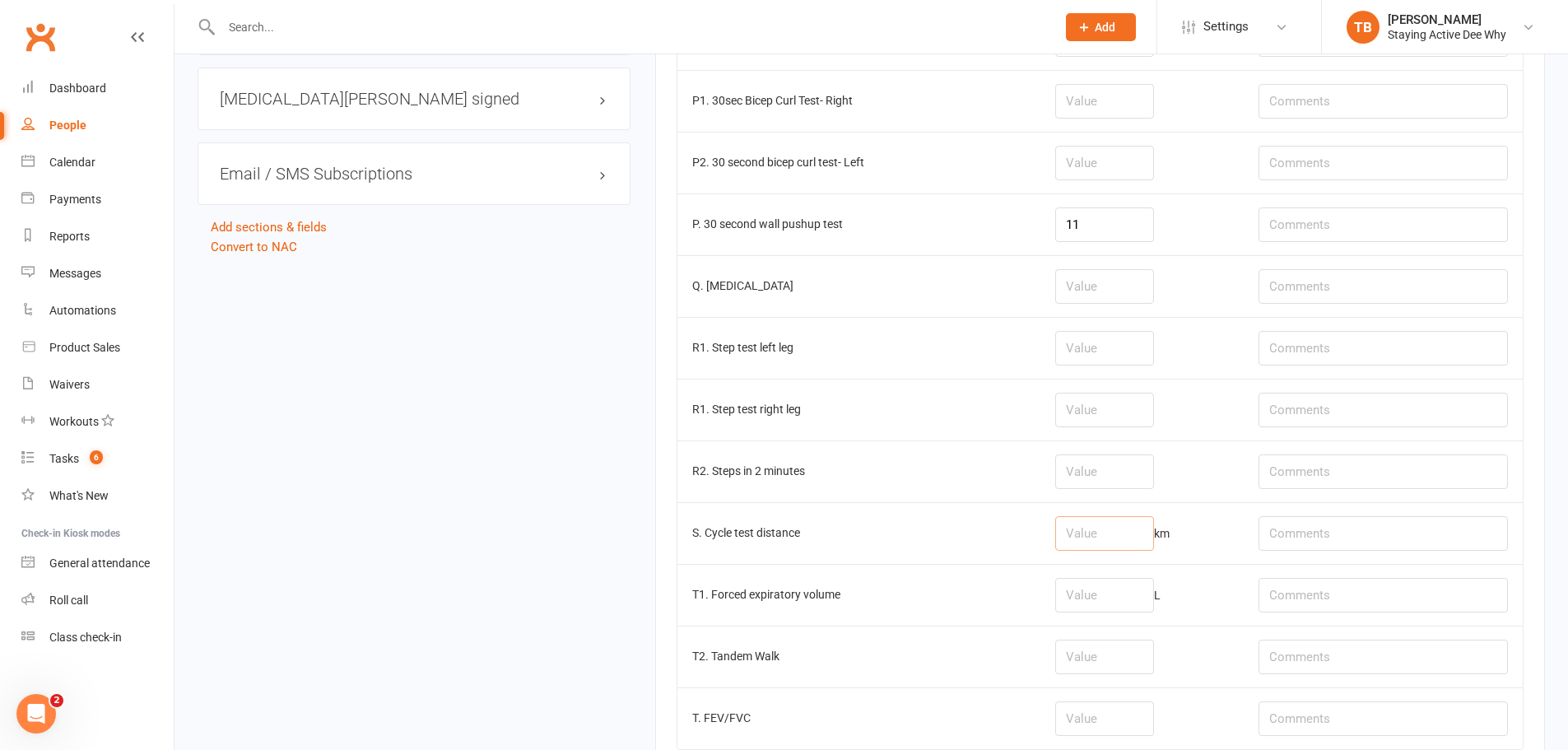
click at [1130, 525] on input "number" at bounding box center [1104, 533] width 99 height 35
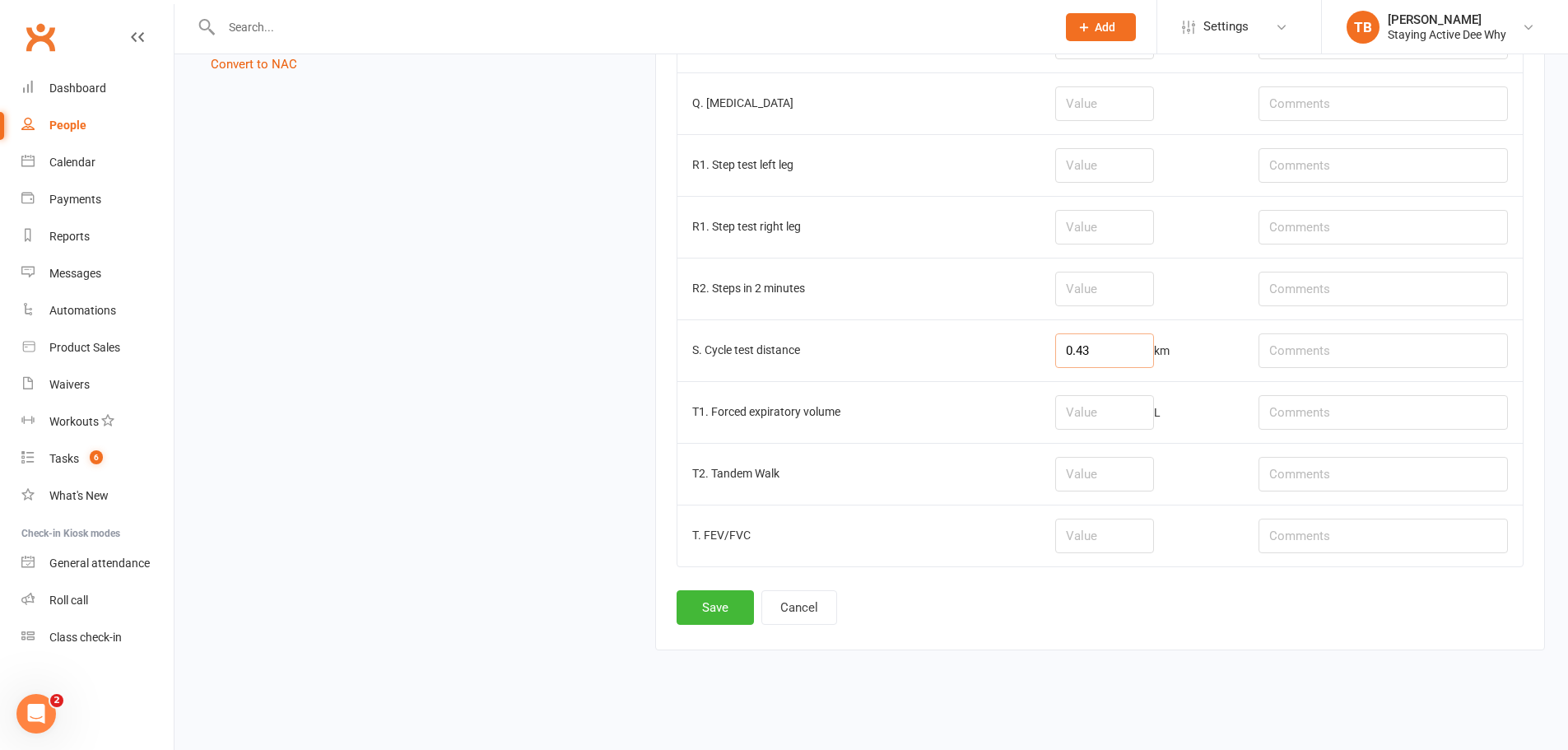
scroll to position [2080, 0]
type input "0.43"
click at [706, 610] on button "Save" at bounding box center [715, 602] width 77 height 35
